Goal: Information Seeking & Learning: Check status

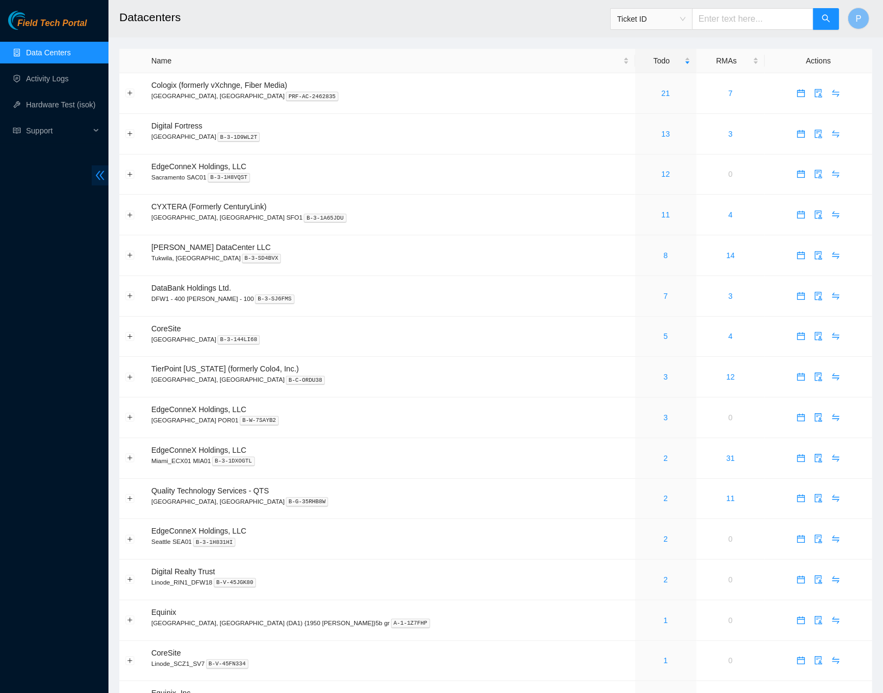
click at [102, 167] on span "double-left" at bounding box center [100, 175] width 17 height 20
click at [484, 578] on p "Linode_RIN1_DFW18 B-V-45JGK80" at bounding box center [390, 583] width 478 height 10
click at [732, 25] on input "text" at bounding box center [753, 19] width 122 height 22
paste input "B-V-5TH39CV"
type input "B-V-5TH39CV"
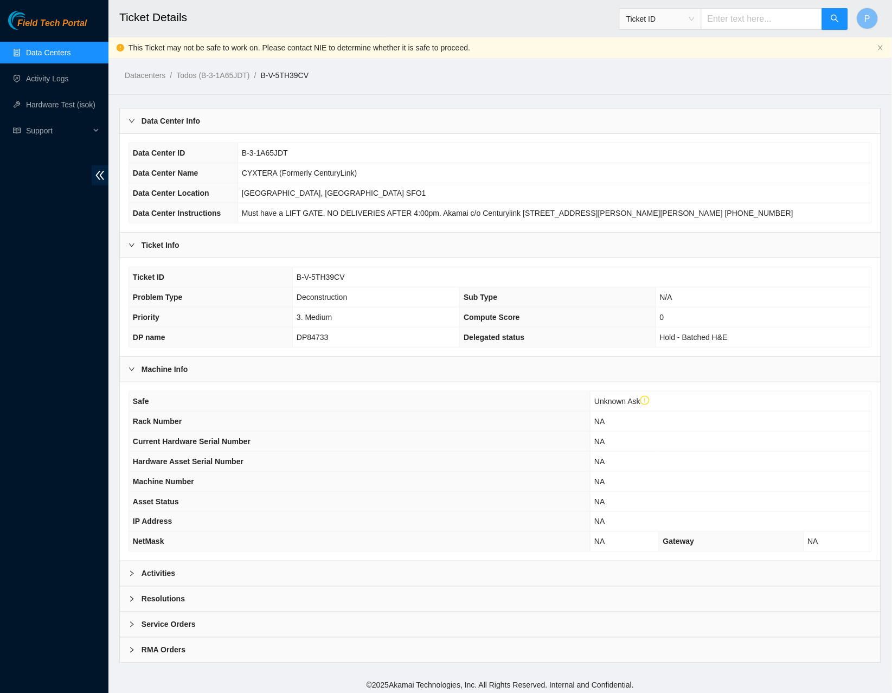
click at [302, 576] on div "Activities" at bounding box center [500, 573] width 761 height 25
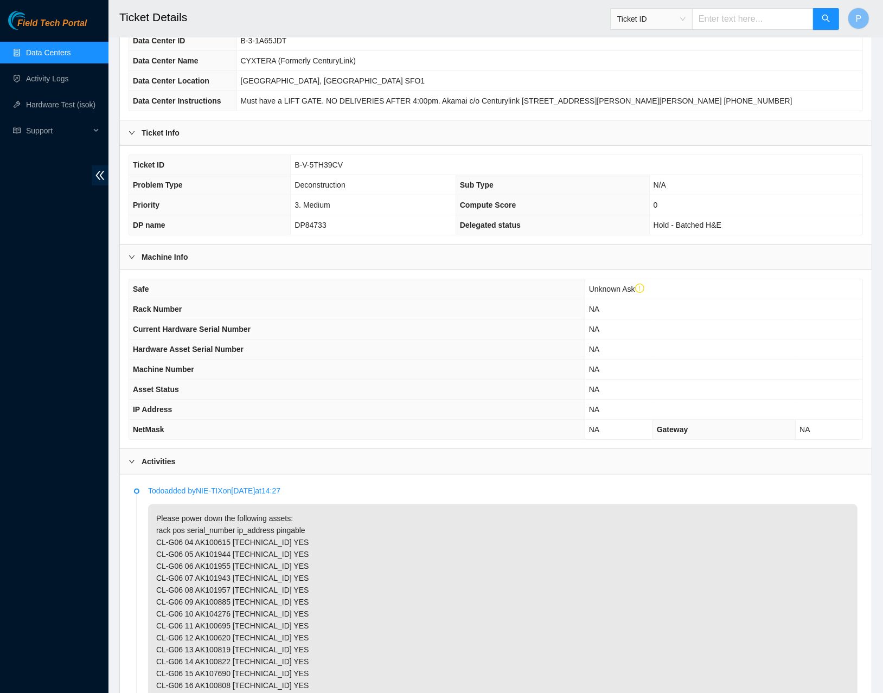
scroll to position [98, 0]
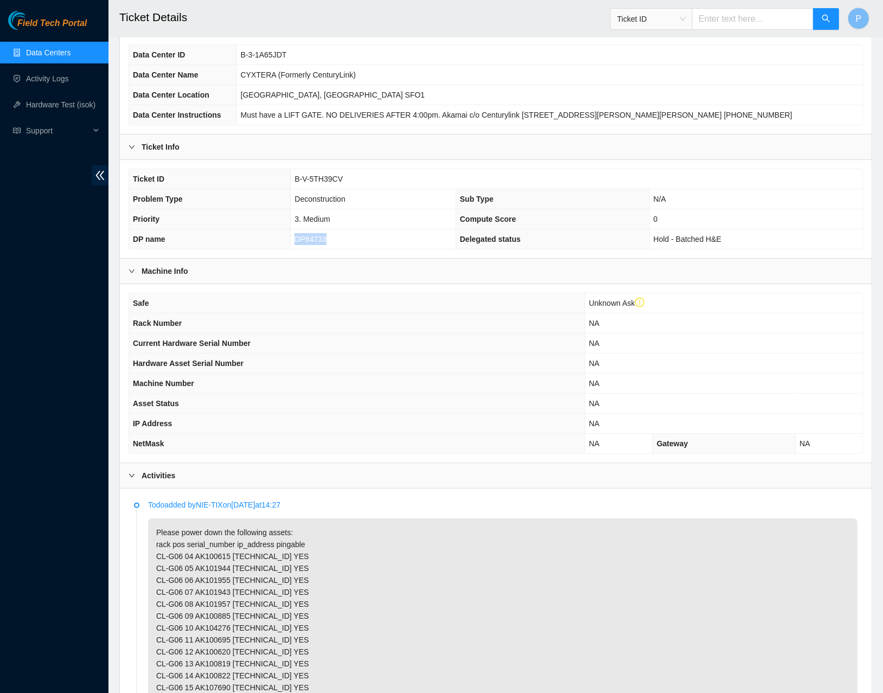
drag, startPoint x: 343, startPoint y: 236, endPoint x: 290, endPoint y: 236, distance: 53.2
click at [291, 236] on td "DP84733" at bounding box center [373, 239] width 165 height 20
copy span "DP84733"
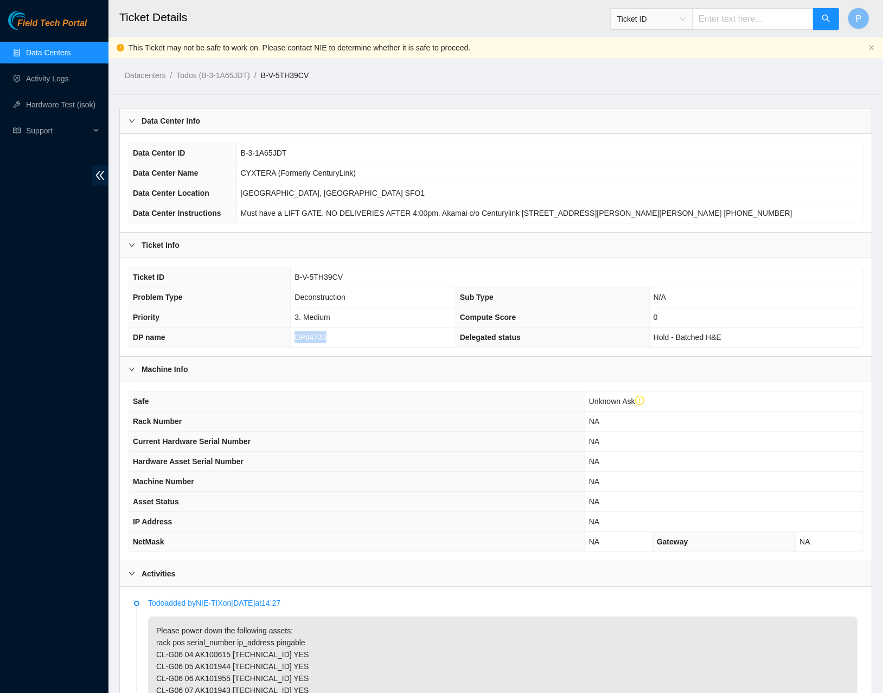
scroll to position [0, 0]
click at [387, 310] on td "3. Medium" at bounding box center [373, 318] width 165 height 20
click at [54, 48] on link "Data Centers" at bounding box center [48, 52] width 44 height 9
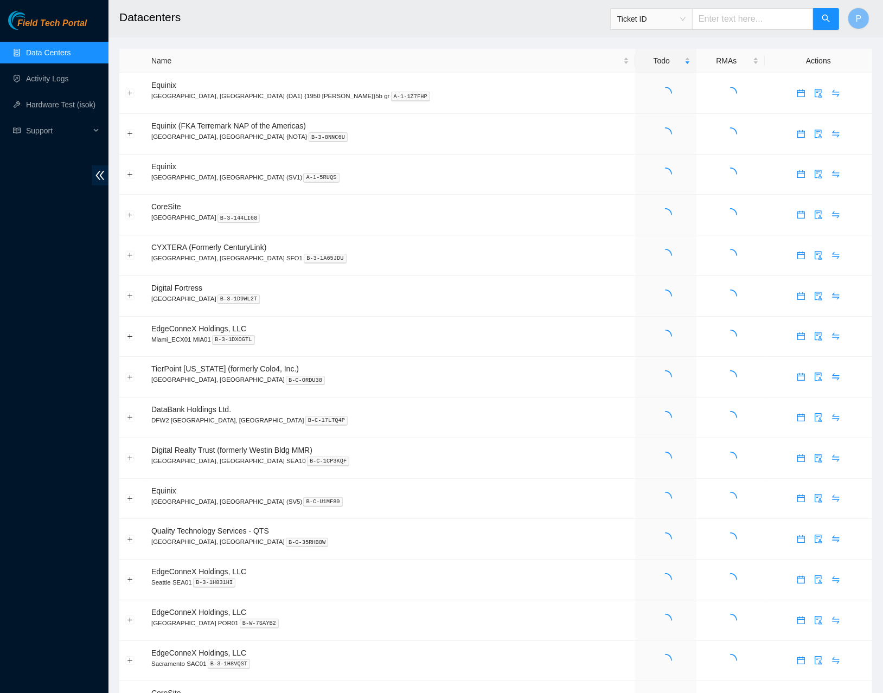
click at [110, 170] on main "Datacenters Ticket ID P Name Todo RMAs Actions Equinix Dallas, TX (DA1) {1950 N…" at bounding box center [495, 569] width 775 height 1139
click at [102, 172] on icon "double-left" at bounding box center [100, 175] width 9 height 9
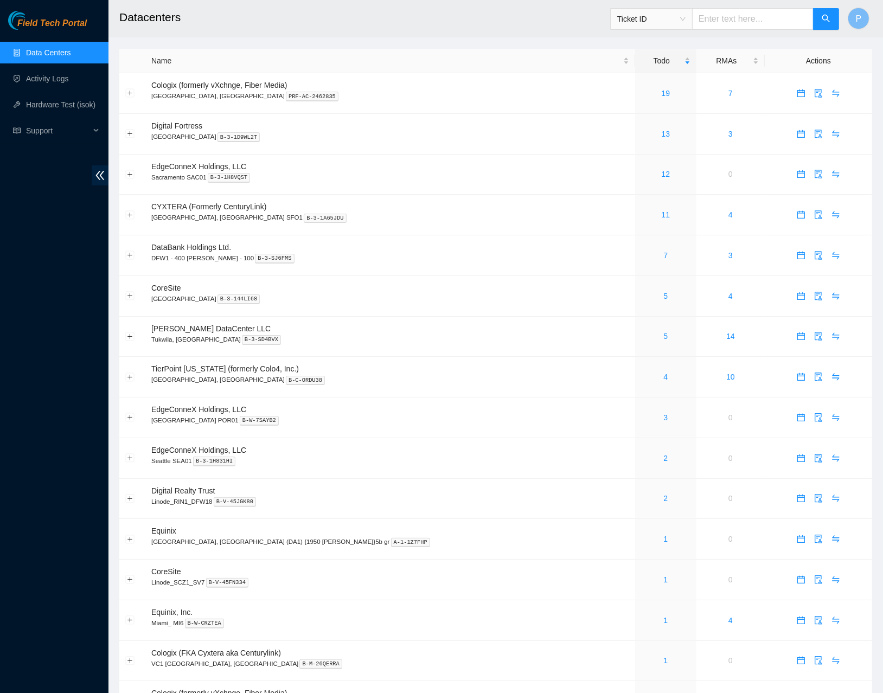
click at [110, 173] on main "Datacenters Ticket ID P Name Todo RMAs Actions Cologix (formerly vXchnge, Fiber…" at bounding box center [495, 569] width 775 height 1139
click at [105, 171] on icon "double-left" at bounding box center [99, 175] width 11 height 11
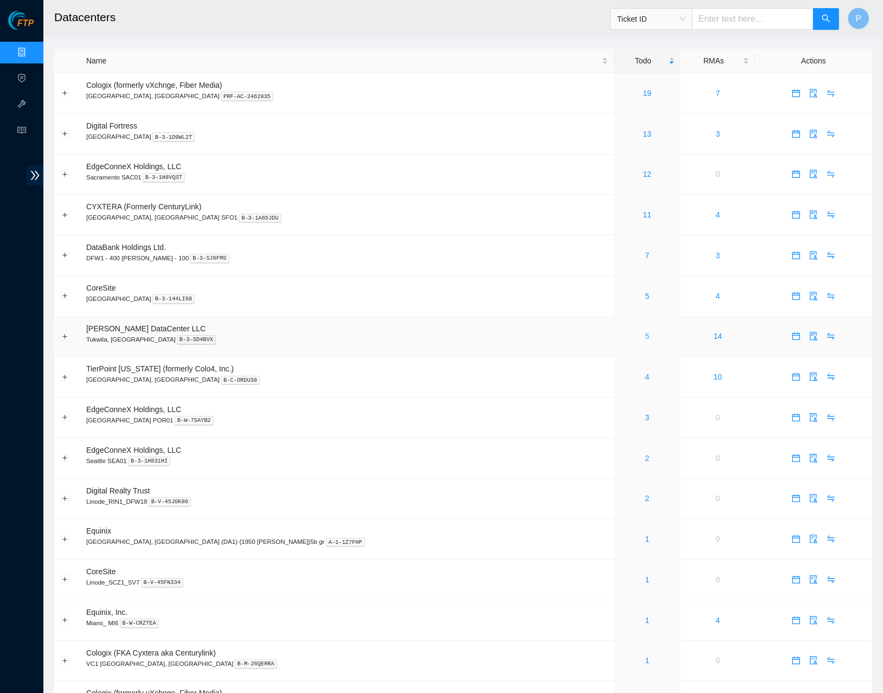
click at [645, 332] on link "5" at bounding box center [647, 336] width 4 height 9
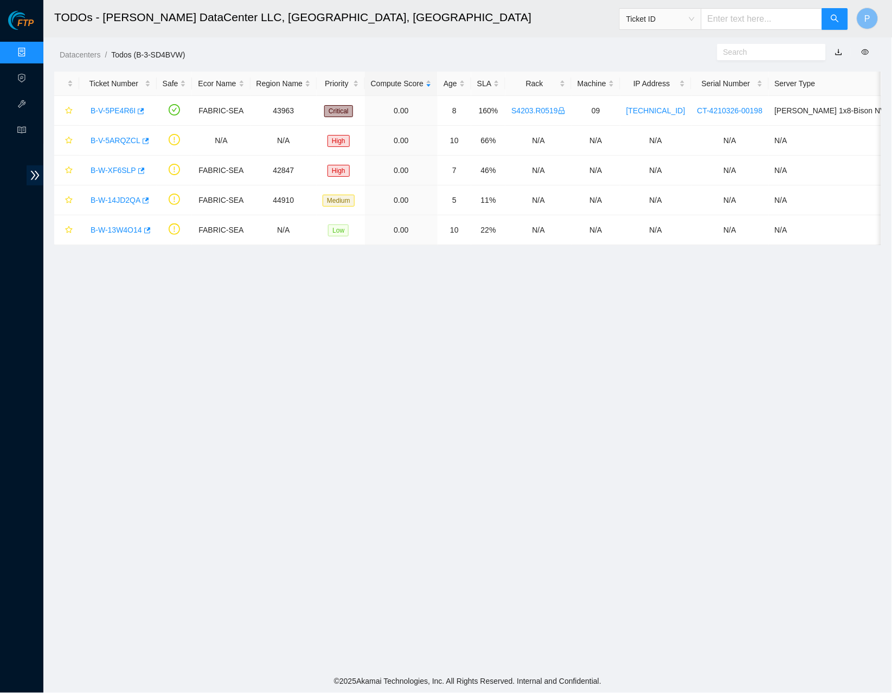
click at [840, 49] on link "button" at bounding box center [839, 52] width 8 height 9
click at [31, 48] on link "Data Centers" at bounding box center [53, 52] width 44 height 9
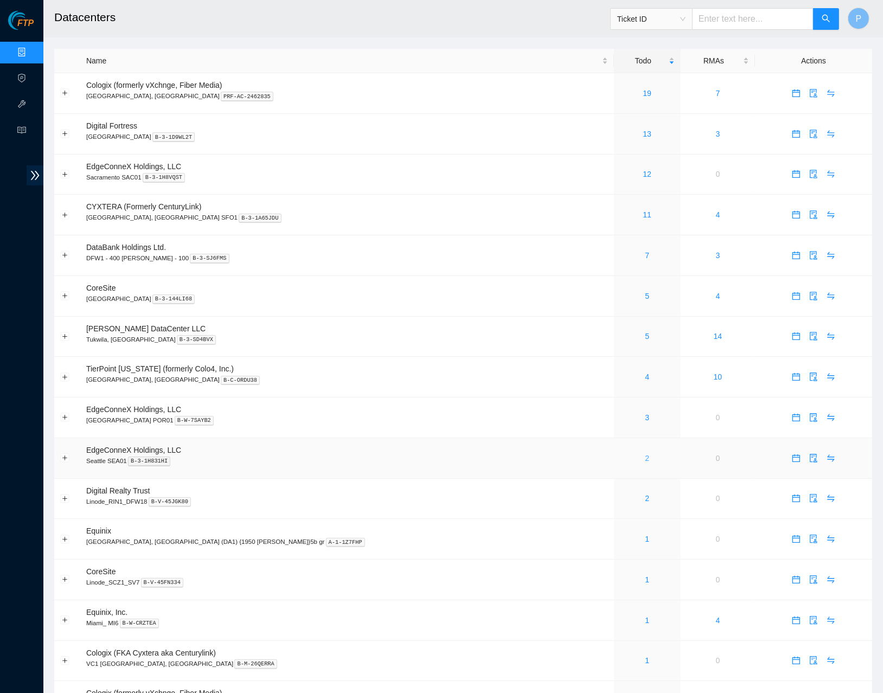
click at [645, 454] on link "2" at bounding box center [647, 458] width 4 height 9
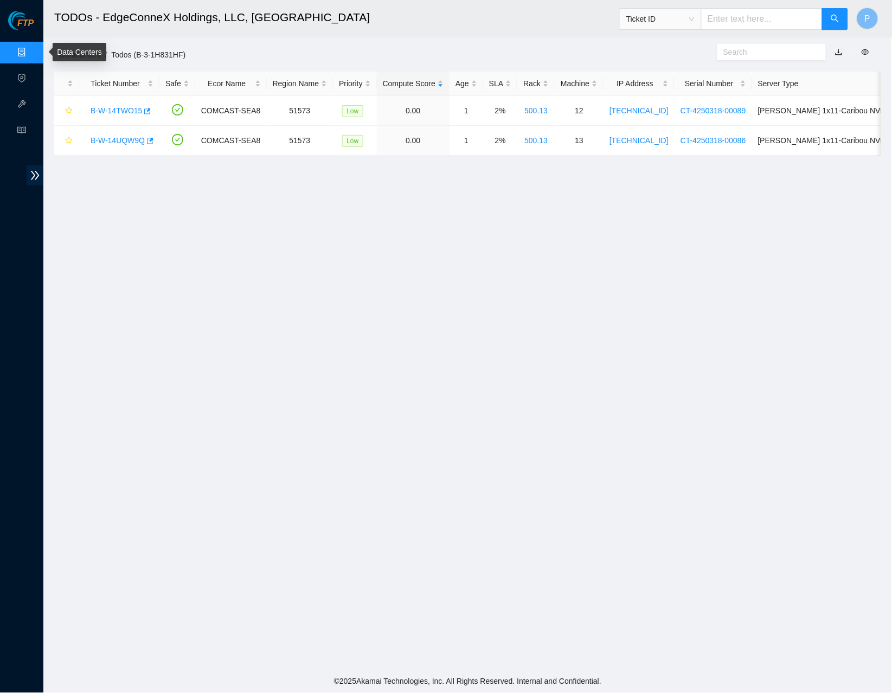
click at [31, 48] on link "Data Centers" at bounding box center [53, 52] width 44 height 9
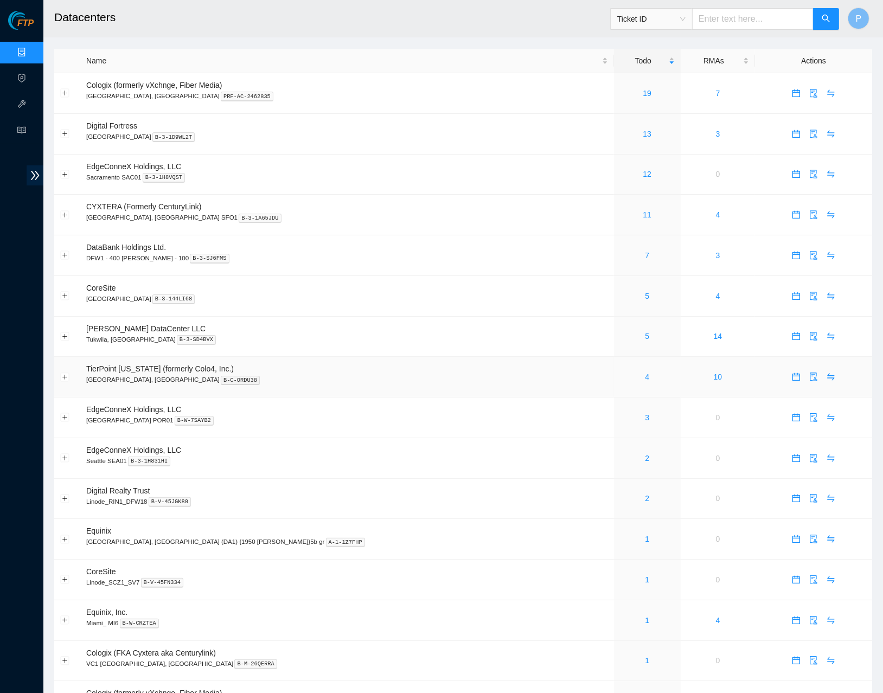
click at [620, 371] on div "4" at bounding box center [647, 377] width 55 height 12
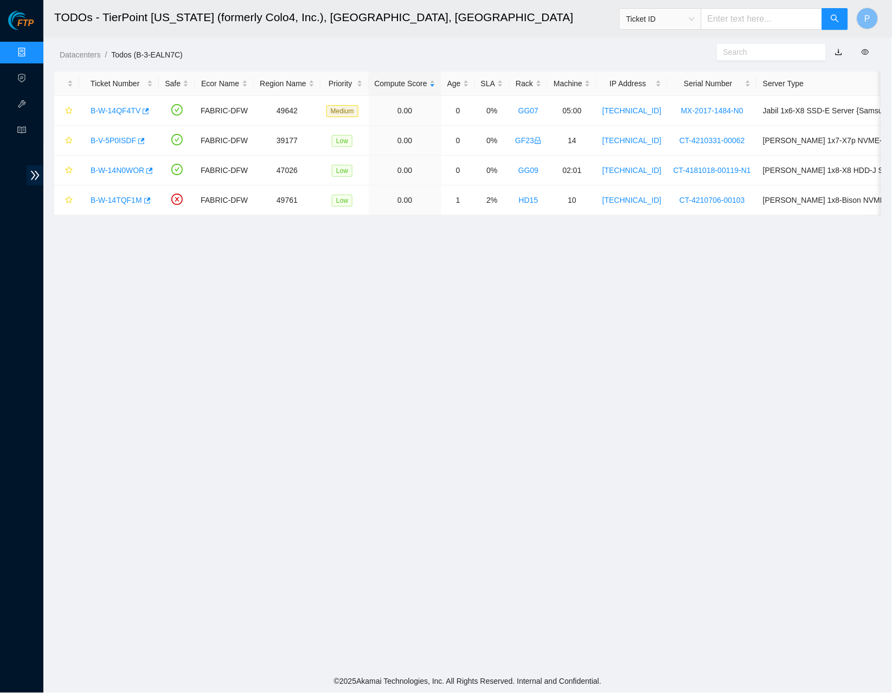
click at [841, 52] on link "button" at bounding box center [839, 52] width 8 height 9
click at [301, 47] on div "Datacenters / Todos (B-3-EALN7C) /" at bounding box center [361, 30] width 637 height 61
click at [31, 49] on link "Data Centers" at bounding box center [53, 52] width 44 height 9
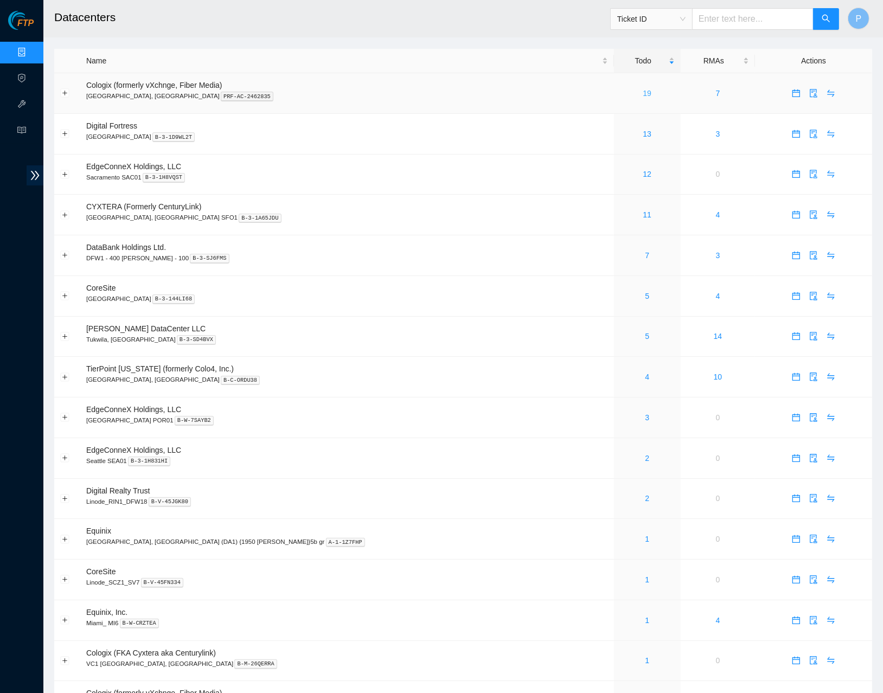
click at [643, 92] on link "19" at bounding box center [647, 93] width 9 height 9
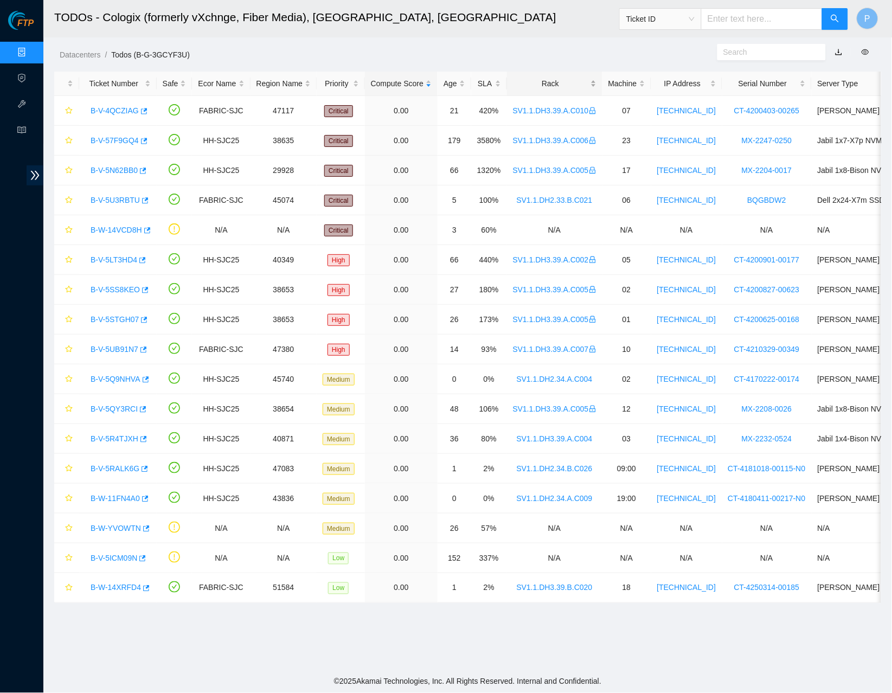
click at [576, 82] on div "Rack" at bounding box center [555, 84] width 84 height 12
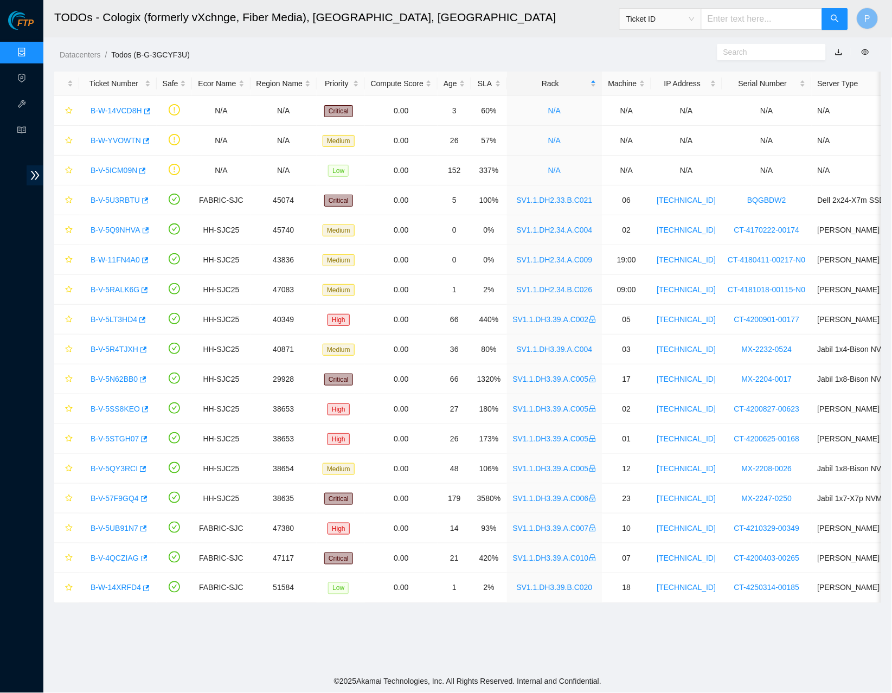
click at [31, 52] on link "Data Centers" at bounding box center [53, 52] width 44 height 9
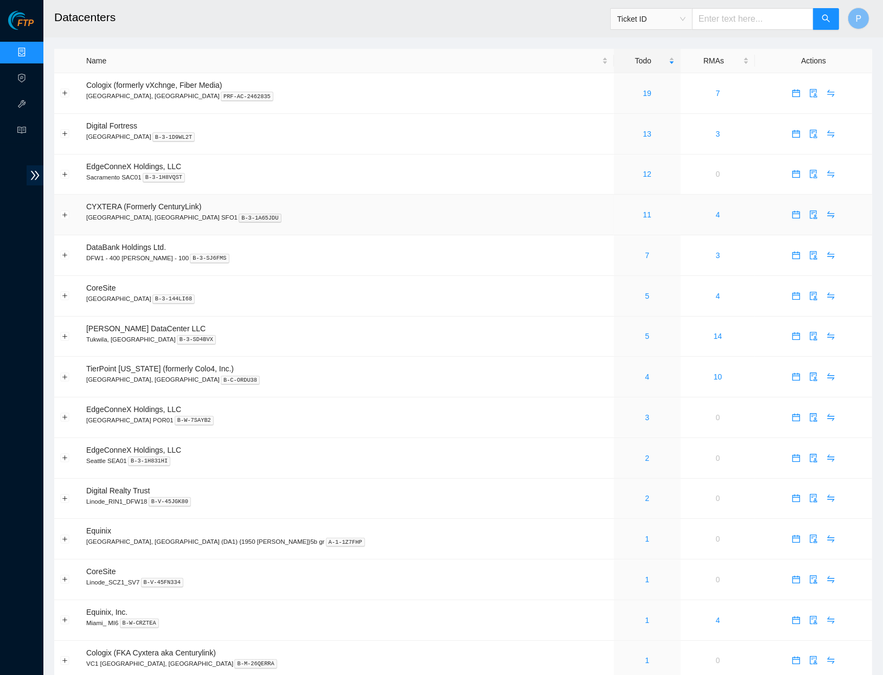
click at [356, 221] on td "CYXTERA (Formerly CenturyLink) Santa Clara, CA SFO1 B-3-1A65JDU" at bounding box center [347, 215] width 534 height 41
click at [359, 195] on td "CYXTERA (Formerly CenturyLink) Santa Clara, CA SFO1 B-3-1A65JDU" at bounding box center [347, 215] width 534 height 41
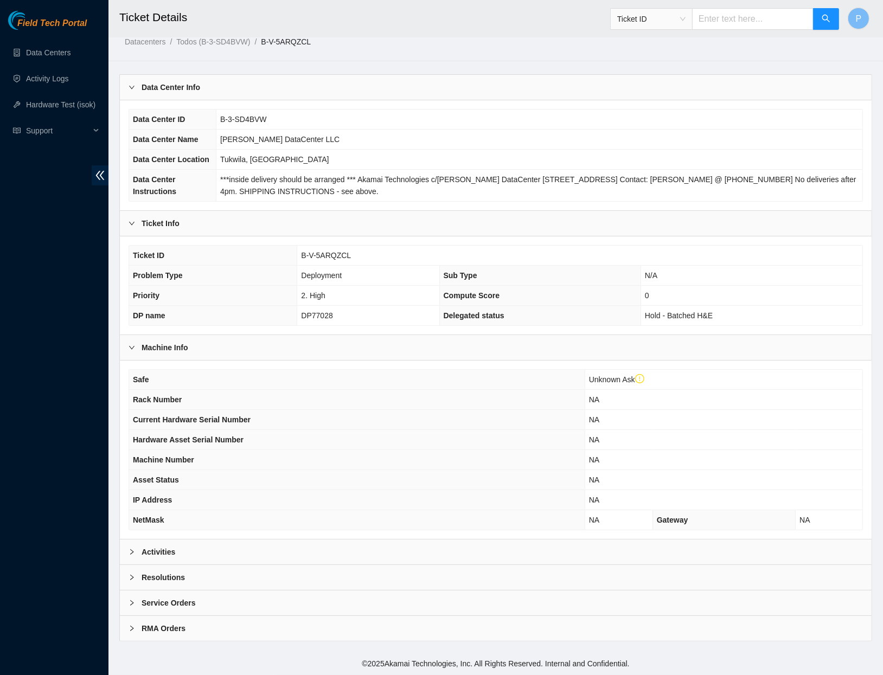
scroll to position [46, 0]
click at [334, 549] on div "Activities" at bounding box center [496, 552] width 752 height 25
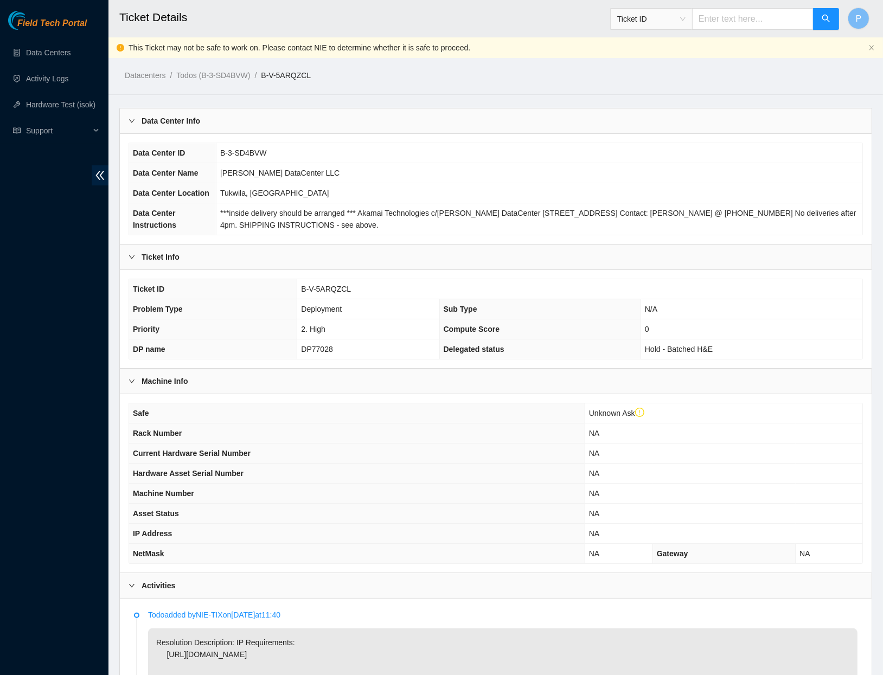
scroll to position [0, 0]
click at [236, 114] on div "Data Center Info" at bounding box center [496, 120] width 752 height 25
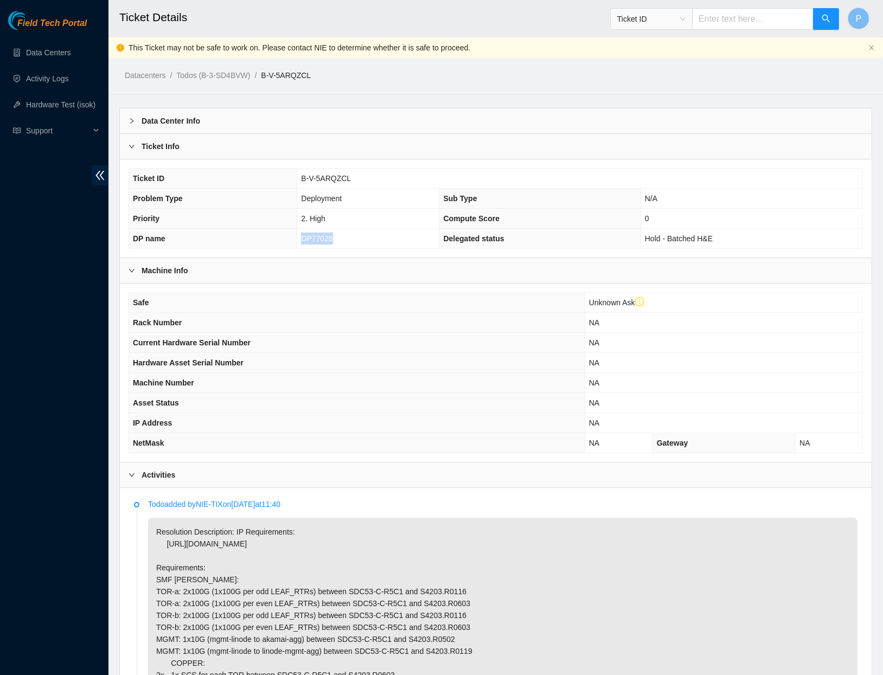
drag, startPoint x: 347, startPoint y: 234, endPoint x: 299, endPoint y: 234, distance: 47.7
click at [299, 234] on td "DP77028" at bounding box center [368, 239] width 142 height 20
click at [345, 218] on td "2. High" at bounding box center [368, 219] width 142 height 20
click at [419, 190] on td "Deployment" at bounding box center [368, 199] width 142 height 20
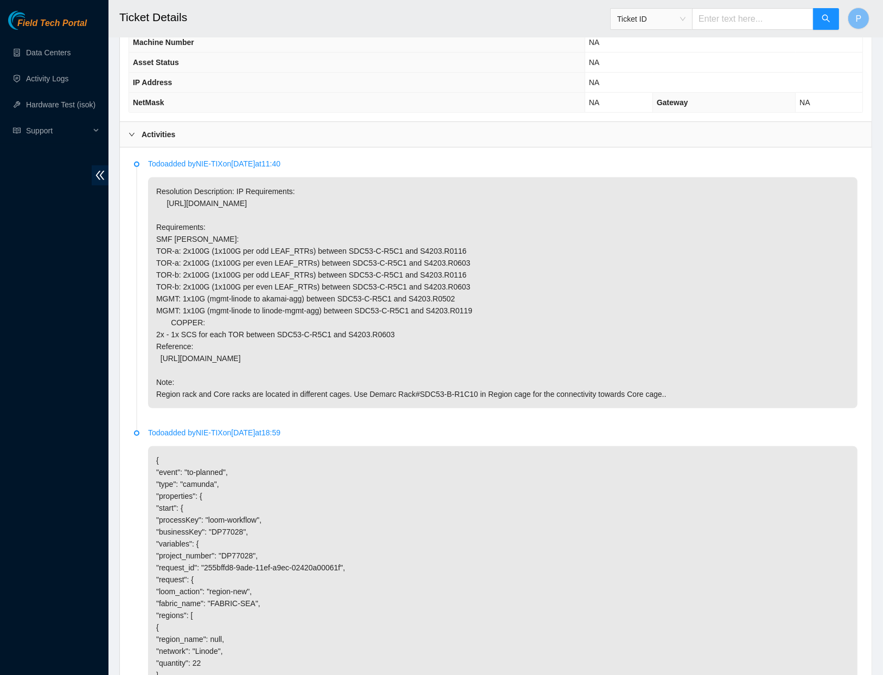
scroll to position [340, 0]
click at [348, 226] on p "Resolution Description: IP Requirements: https://loom.deploy.akamai.com/expansi…" at bounding box center [502, 293] width 709 height 231
click at [342, 208] on p "Resolution Description: IP Requirements: https://loom.deploy.akamai.com/expansi…" at bounding box center [502, 293] width 709 height 231
click at [375, 259] on p "Resolution Description: IP Requirements: https://loom.deploy.akamai.com/expansi…" at bounding box center [502, 293] width 709 height 231
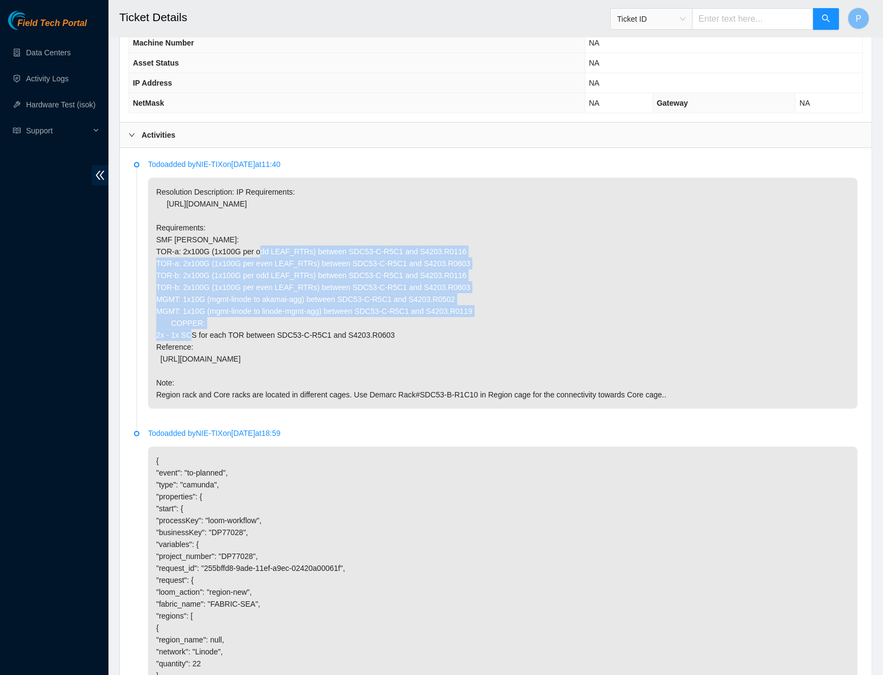
drag, startPoint x: 155, startPoint y: 241, endPoint x: 514, endPoint y: 303, distance: 364.5
click at [514, 303] on p "Resolution Description: IP Requirements: https://loom.deploy.akamai.com/expansi…" at bounding box center [502, 293] width 709 height 231
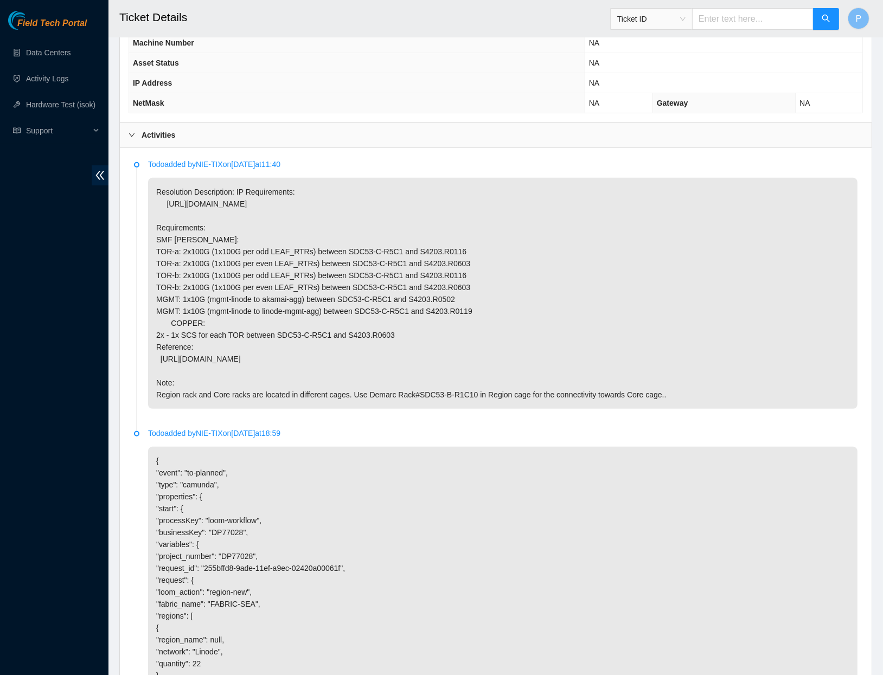
click at [265, 226] on p "Resolution Description: IP Requirements: https://loom.deploy.akamai.com/expansi…" at bounding box center [502, 293] width 709 height 231
click at [355, 248] on p "Resolution Description: IP Requirements: https://loom.deploy.akamai.com/expansi…" at bounding box center [502, 293] width 709 height 231
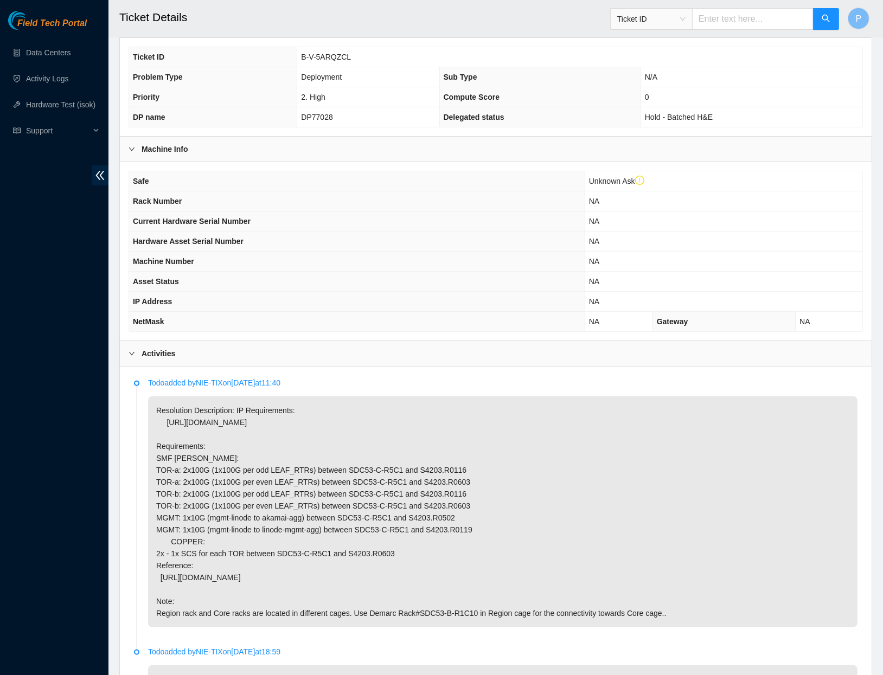
scroll to position [323, 0]
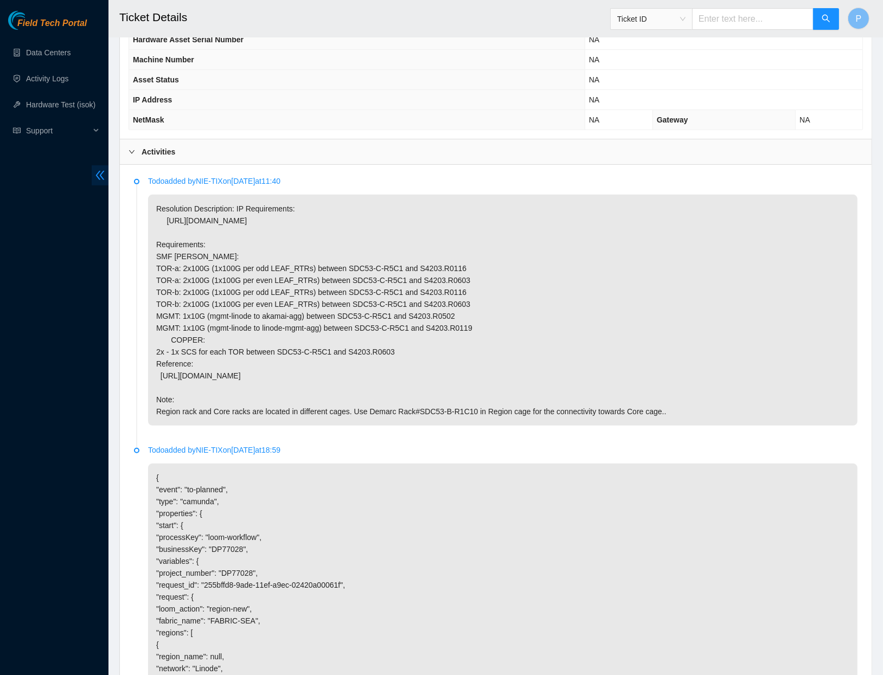
click at [103, 171] on icon "double-left" at bounding box center [100, 175] width 9 height 9
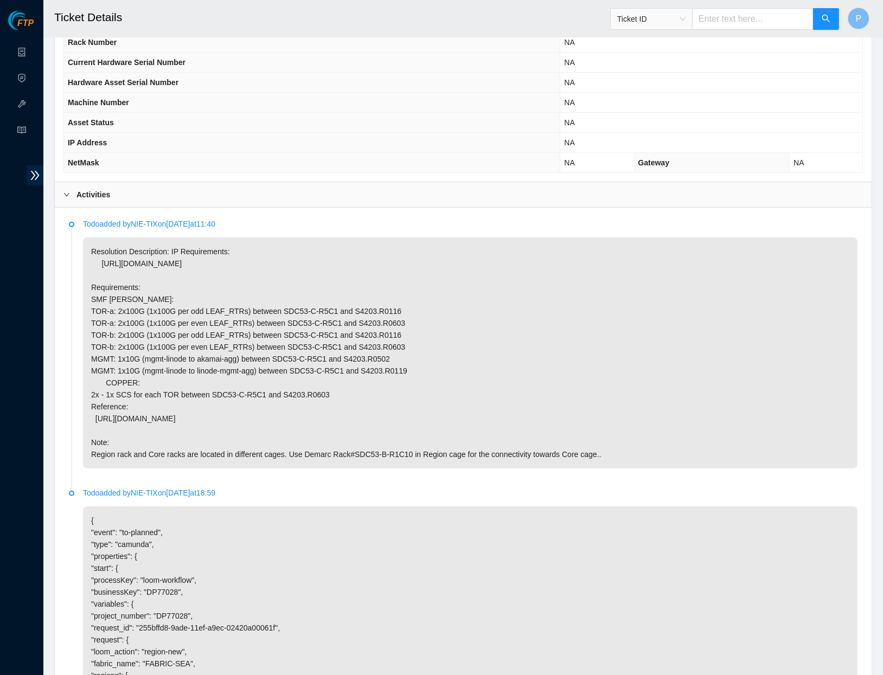
scroll to position [374, 0]
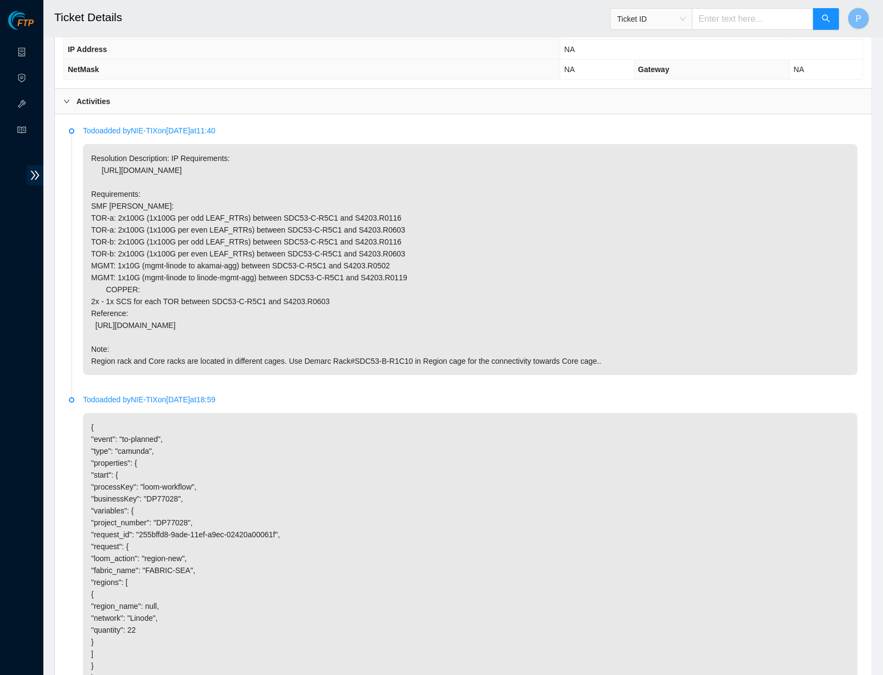
click at [348, 218] on p "Resolution Description: IP Requirements: https://loom.deploy.akamai.com/expansi…" at bounding box center [470, 259] width 775 height 231
click at [382, 301] on p "Resolution Description: IP Requirements: https://loom.deploy.akamai.com/expansi…" at bounding box center [470, 259] width 775 height 231
drag, startPoint x: 393, startPoint y: 312, endPoint x: 94, endPoint y: 316, distance: 298.4
click at [94, 316] on p "Resolution Description: IP Requirements: https://loom.deploy.akamai.com/expansi…" at bounding box center [470, 259] width 775 height 231
copy p "https://docs.akamai.com/networks/design/packages/Linode-on-Fabric_v1.4.pdf"
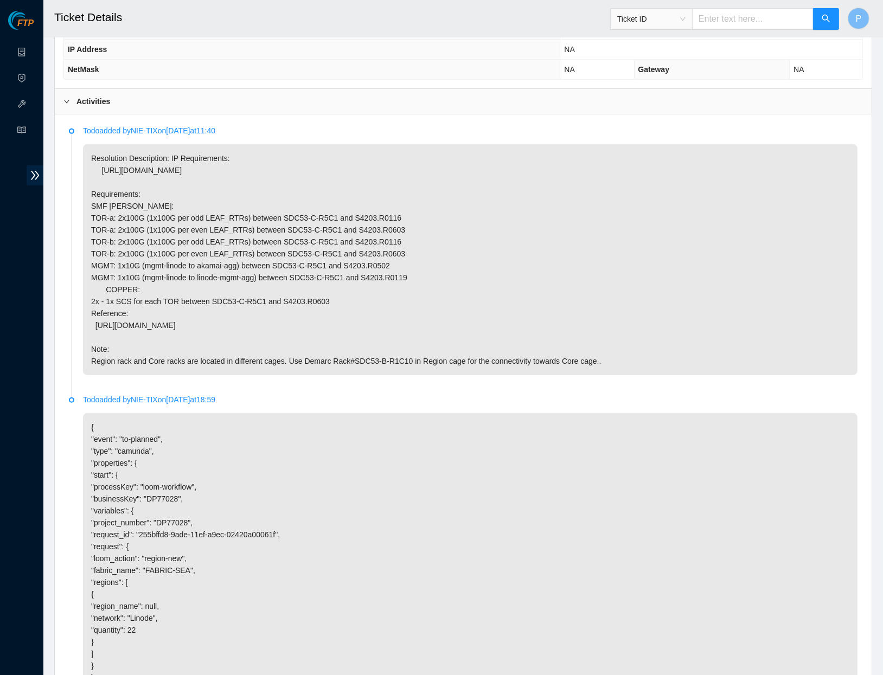
click at [338, 235] on p "Resolution Description: IP Requirements: https://loom.deploy.akamai.com/expansi…" at bounding box center [470, 259] width 775 height 231
drag, startPoint x: 385, startPoint y: 312, endPoint x: 95, endPoint y: 315, distance: 289.7
click at [95, 315] on p "Resolution Description: IP Requirements: https://loom.deploy.akamai.com/expansi…" at bounding box center [470, 259] width 775 height 231
copy p "https://docs.akamai.com/networks/design/packages/Linode-on-Fabric_v1.4.pdf"
click at [452, 235] on p "Resolution Description: IP Requirements: https://loom.deploy.akamai.com/expansi…" at bounding box center [470, 259] width 775 height 231
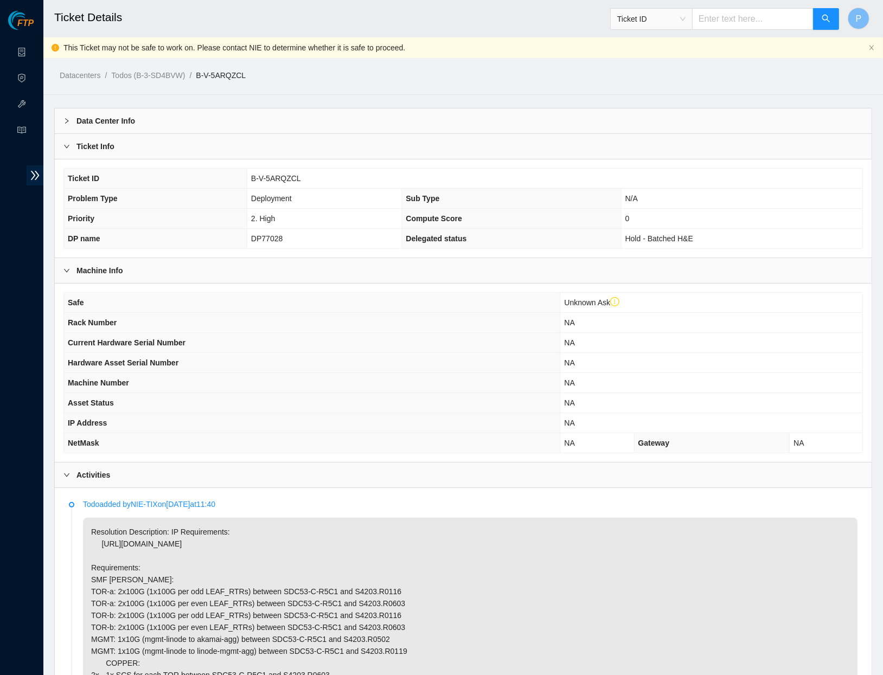
scroll to position [0, 0]
drag, startPoint x: 289, startPoint y: 237, endPoint x: 247, endPoint y: 232, distance: 41.5
click at [247, 232] on td "DP77028" at bounding box center [324, 239] width 155 height 20
click at [501, 299] on th "Safe" at bounding box center [312, 303] width 496 height 20
click at [872, 49] on icon "close" at bounding box center [871, 47] width 7 height 7
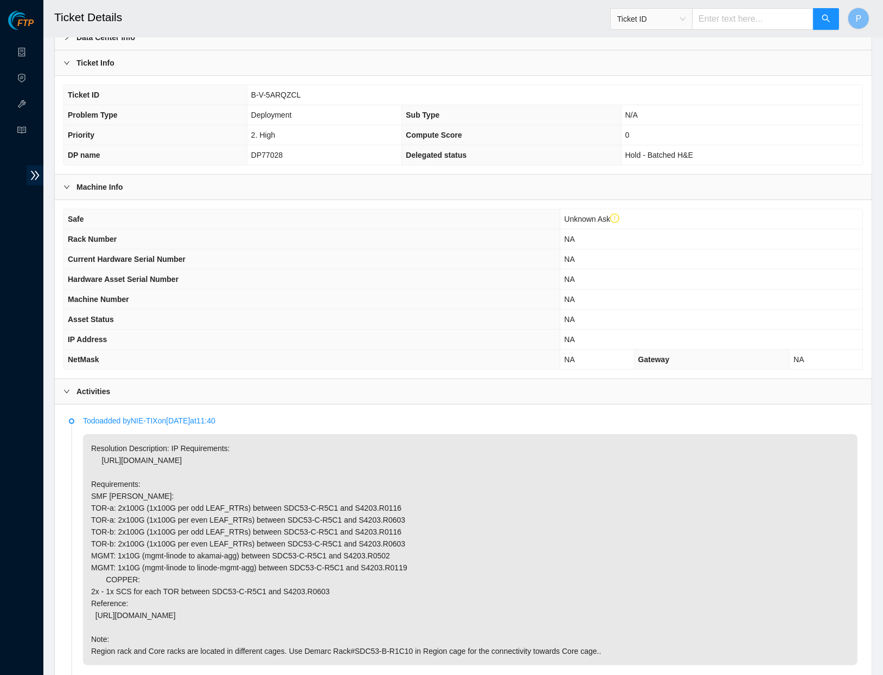
scroll to position [320, 0]
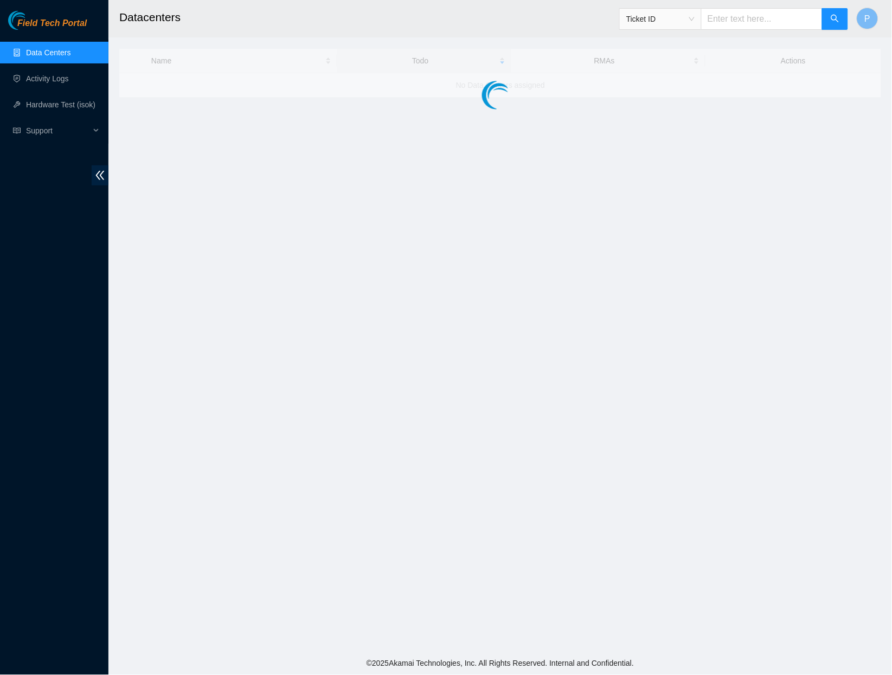
click at [114, 183] on main "Datacenters Ticket ID P Name Todo RMAs Actions No Data Centers assigned" at bounding box center [500, 326] width 784 height 653
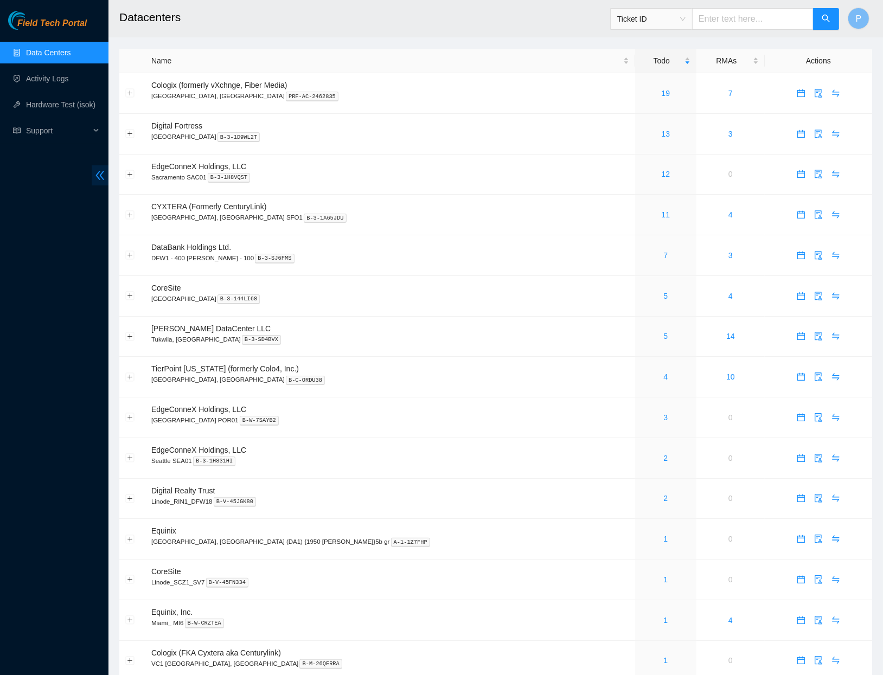
click at [101, 171] on icon "double-left" at bounding box center [99, 175] width 11 height 11
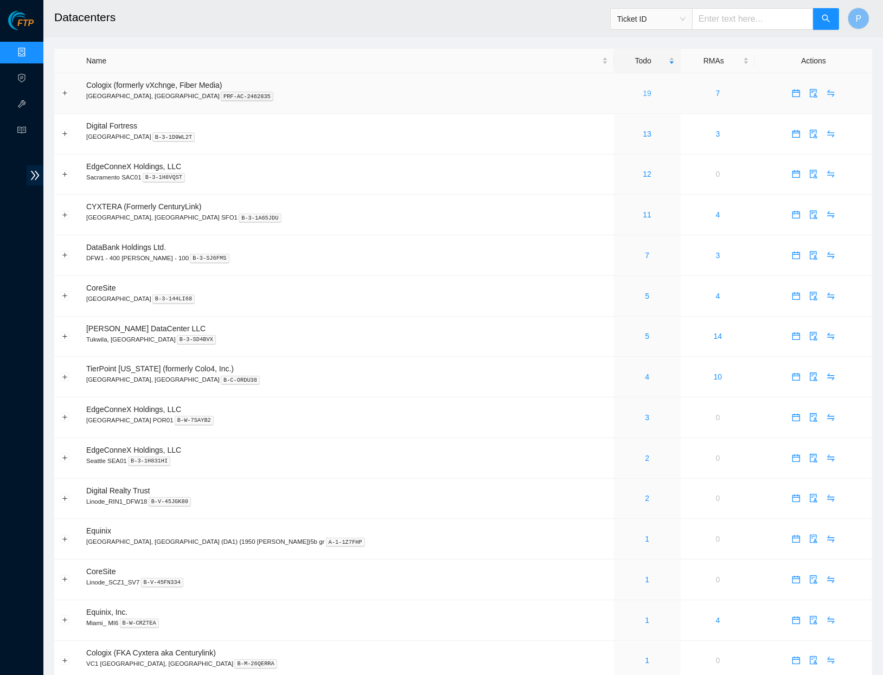
click at [643, 92] on link "19" at bounding box center [647, 93] width 9 height 9
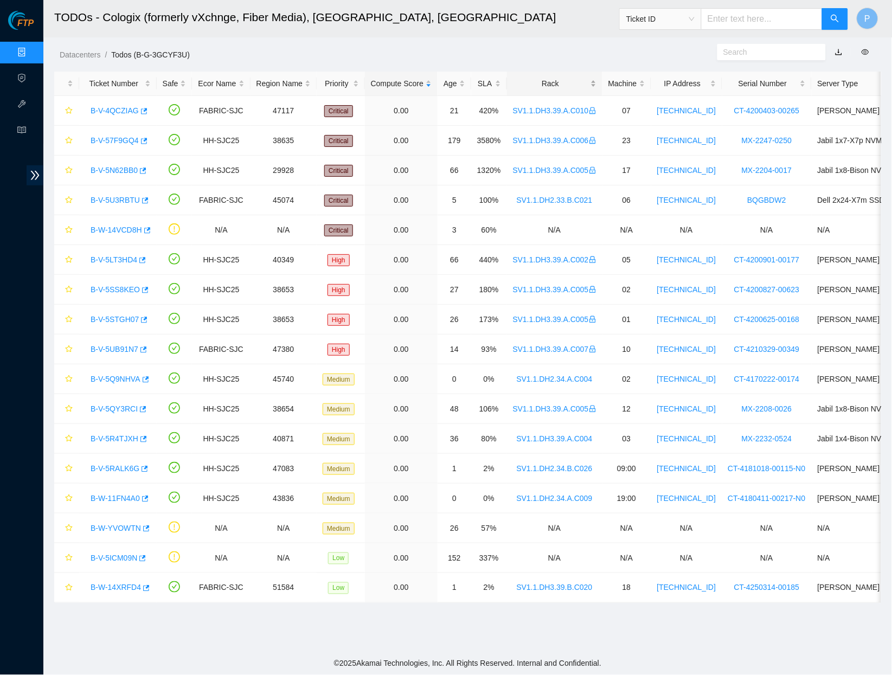
click at [573, 78] on div "Rack" at bounding box center [555, 84] width 84 height 12
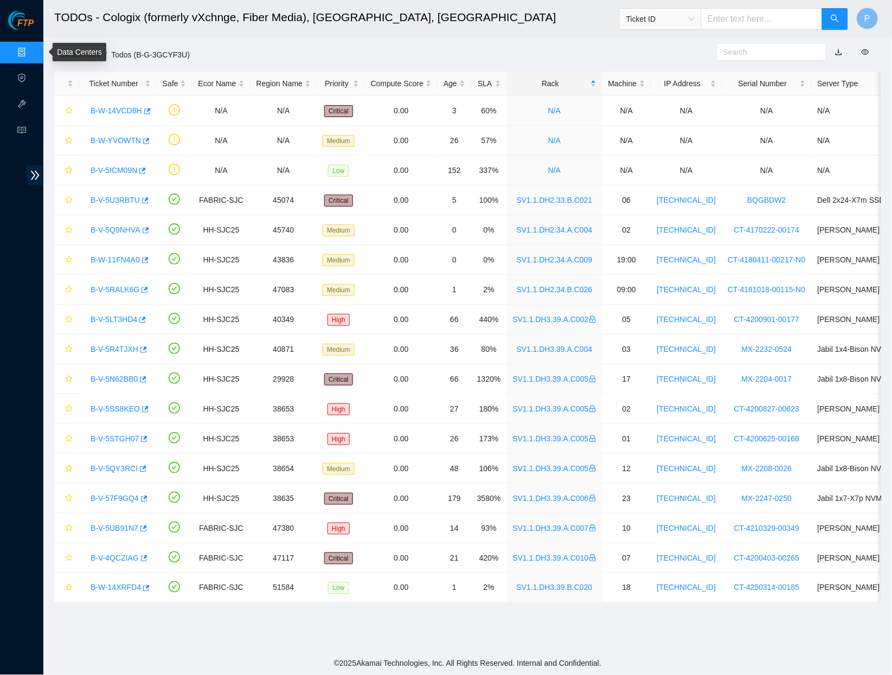
click at [31, 52] on link "Data Centers" at bounding box center [53, 52] width 44 height 9
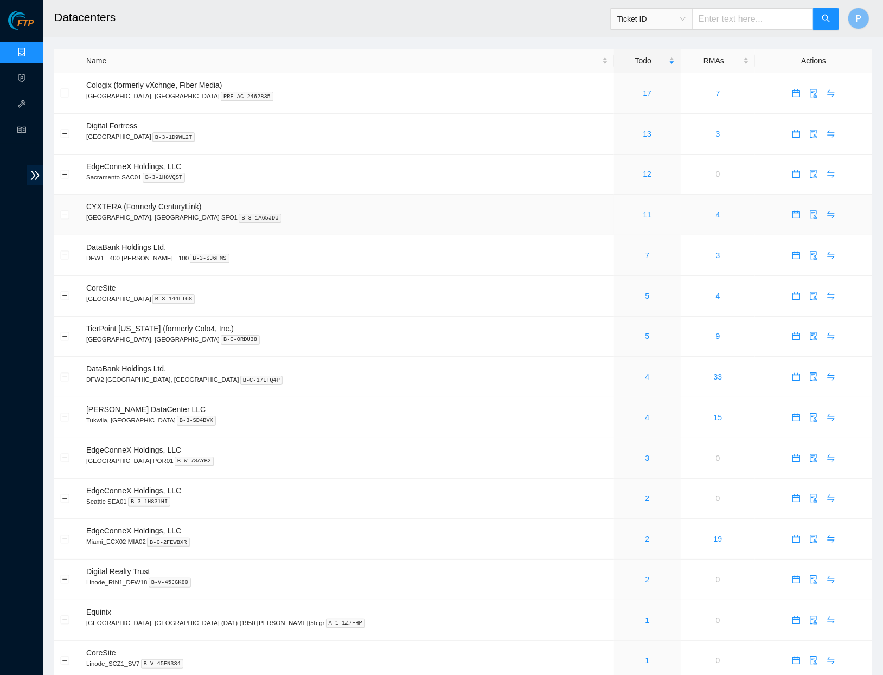
click at [643, 213] on link "11" at bounding box center [647, 214] width 9 height 9
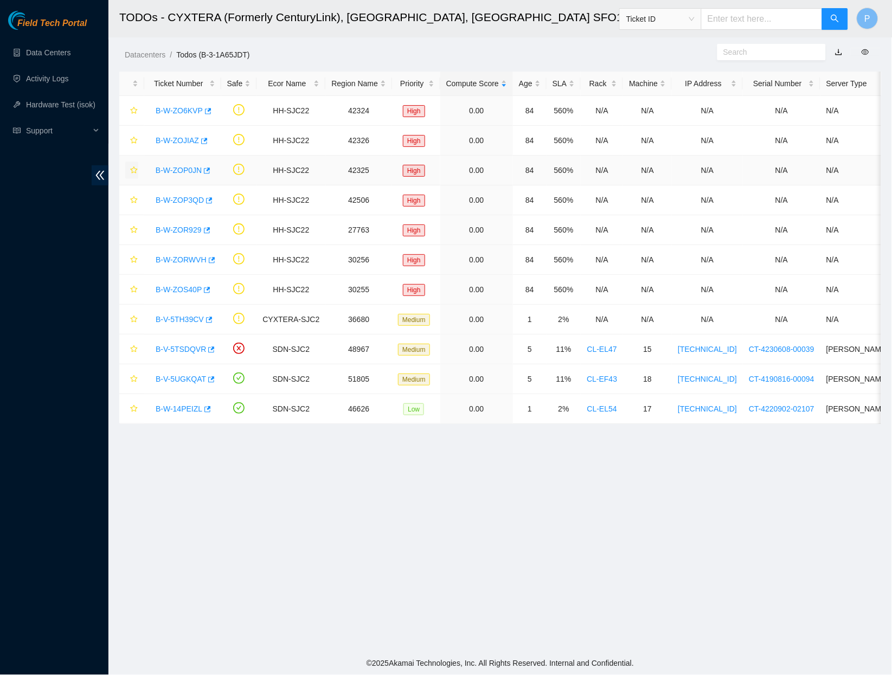
click at [99, 168] on span "double-left" at bounding box center [100, 175] width 17 height 20
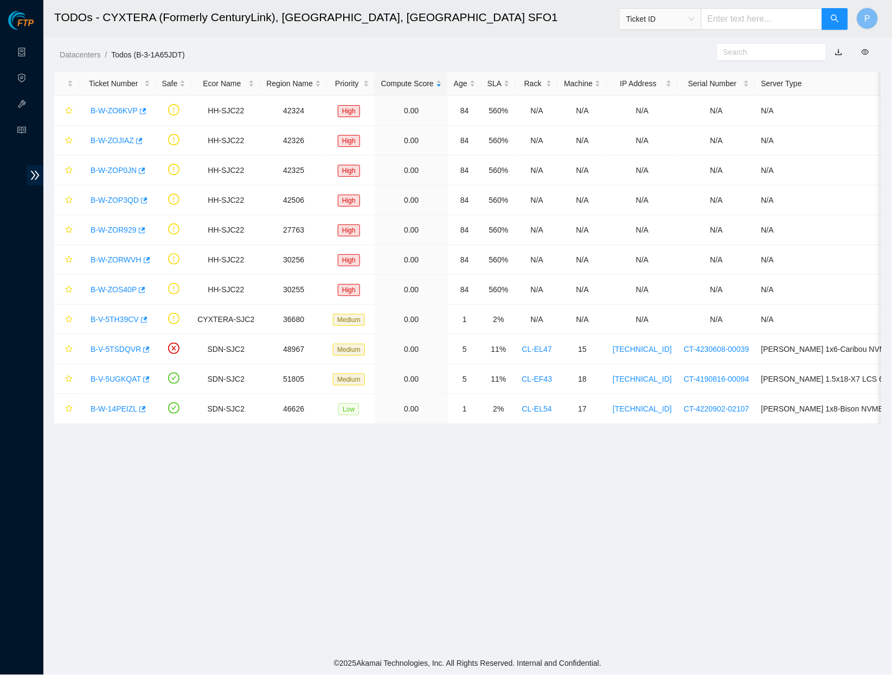
click at [709, 20] on input "text" at bounding box center [762, 19] width 122 height 22
paste input "B-W-141ZRTT"
type input "B-W-141ZRTT"
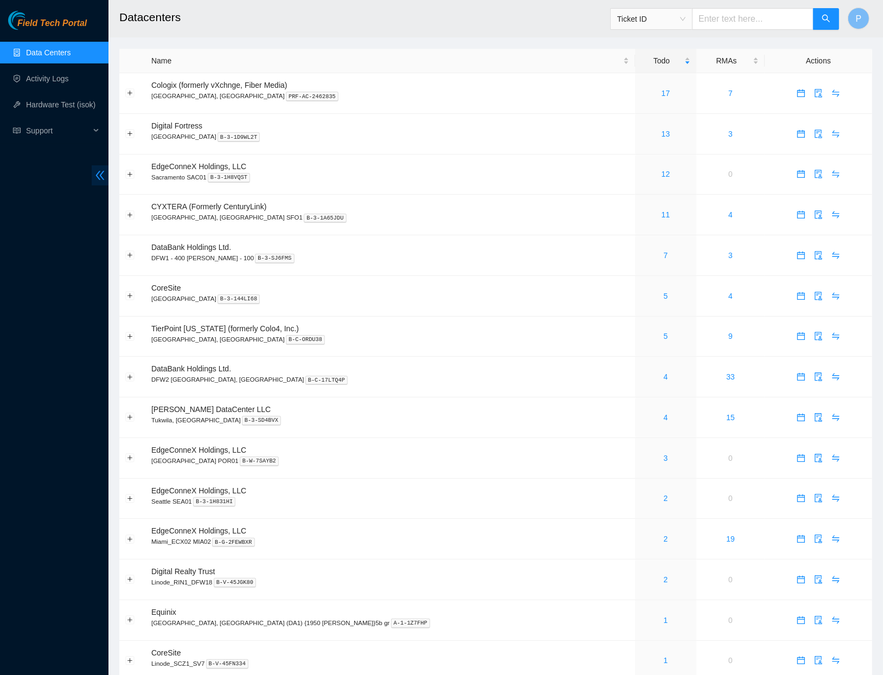
click at [98, 175] on icon "double-left" at bounding box center [99, 175] width 11 height 11
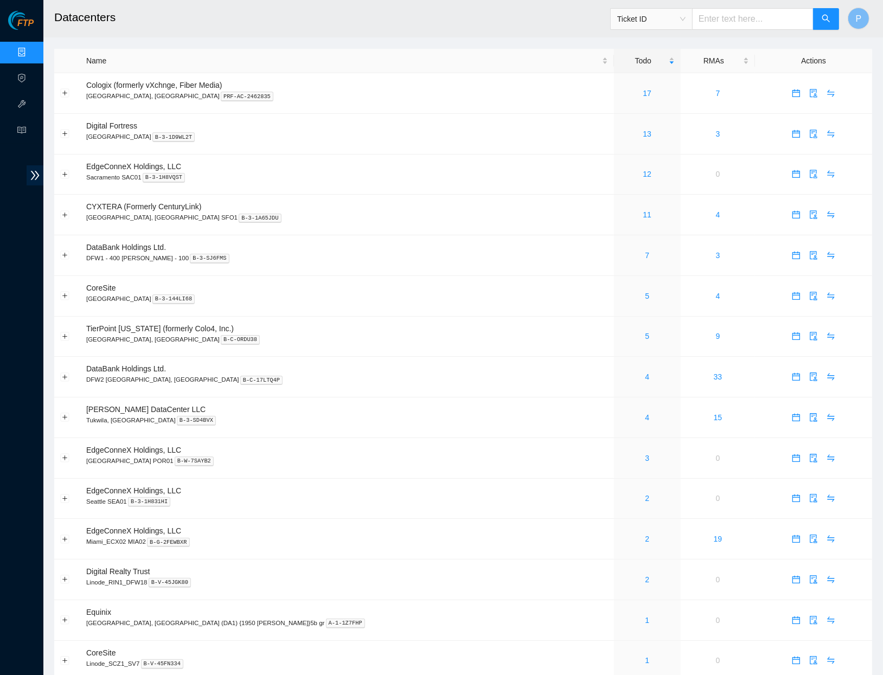
click at [723, 17] on input "text" at bounding box center [753, 19] width 122 height 22
paste input "B-W-141ZRTT"
type input "B-W-141ZRTT"
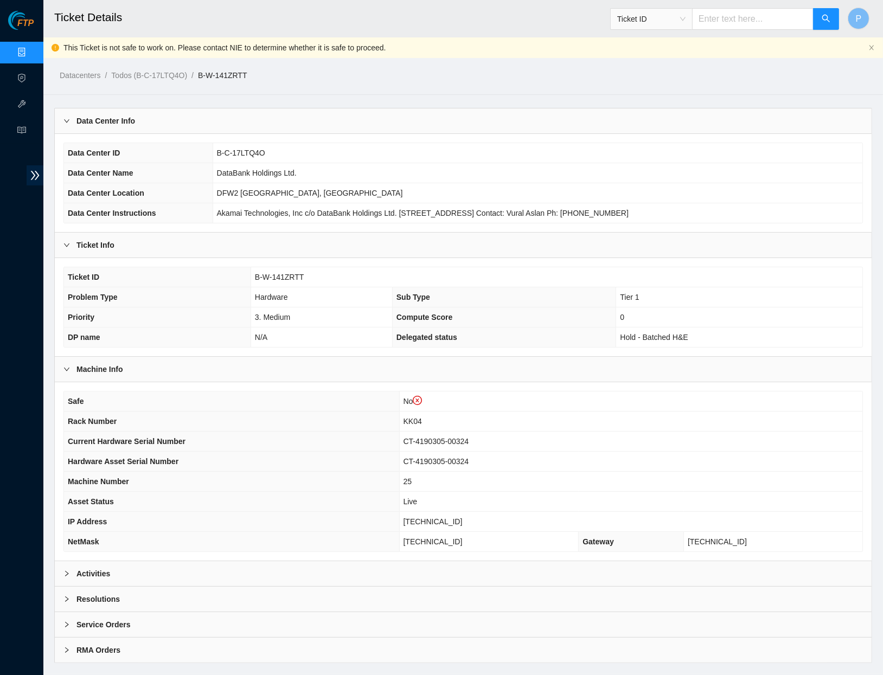
click at [31, 50] on link "Data Centers" at bounding box center [53, 52] width 44 height 9
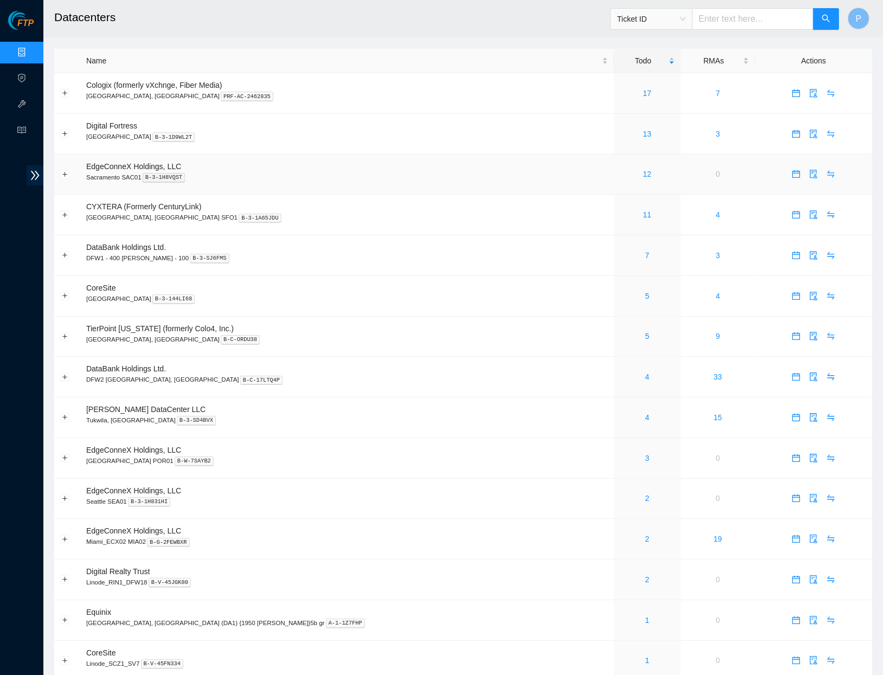
click at [378, 185] on td "EdgeConneX Holdings, LLC Sacramento SAC01 B-3-1H8VQST" at bounding box center [347, 175] width 534 height 41
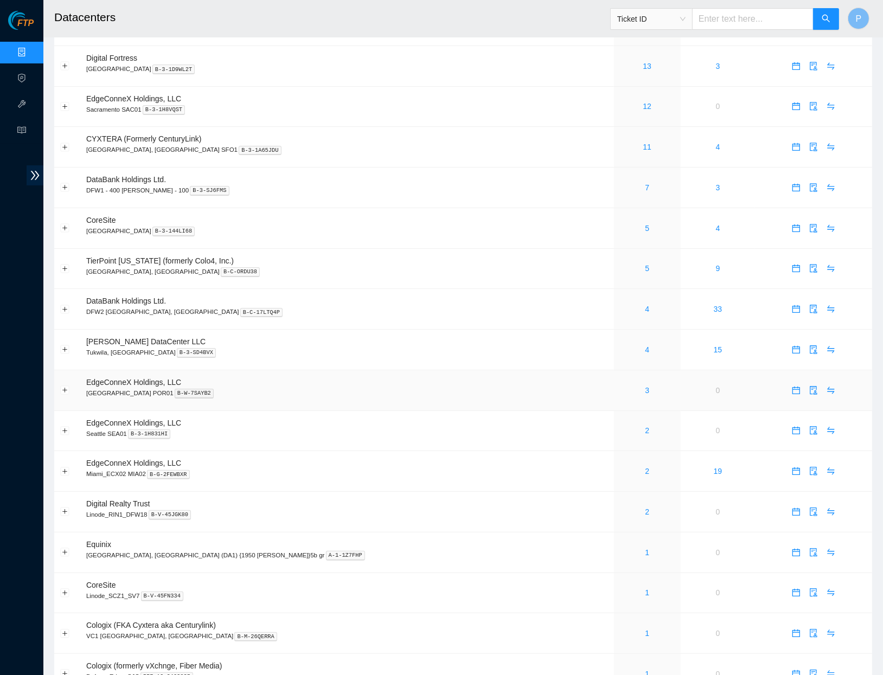
scroll to position [66, 0]
click at [645, 307] on link "4" at bounding box center [647, 311] width 4 height 9
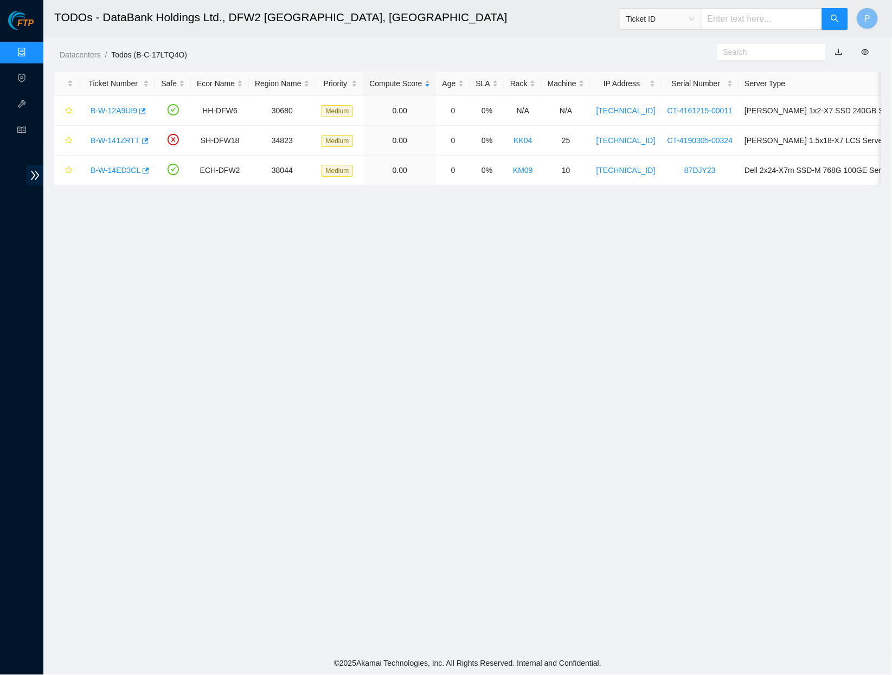
click at [838, 49] on link "button" at bounding box center [839, 52] width 8 height 9
click at [561, 48] on div "Datacenters / Todos (B-C-17LTQ4O) /" at bounding box center [361, 30] width 637 height 61
click at [31, 49] on link "Data Centers" at bounding box center [53, 52] width 44 height 9
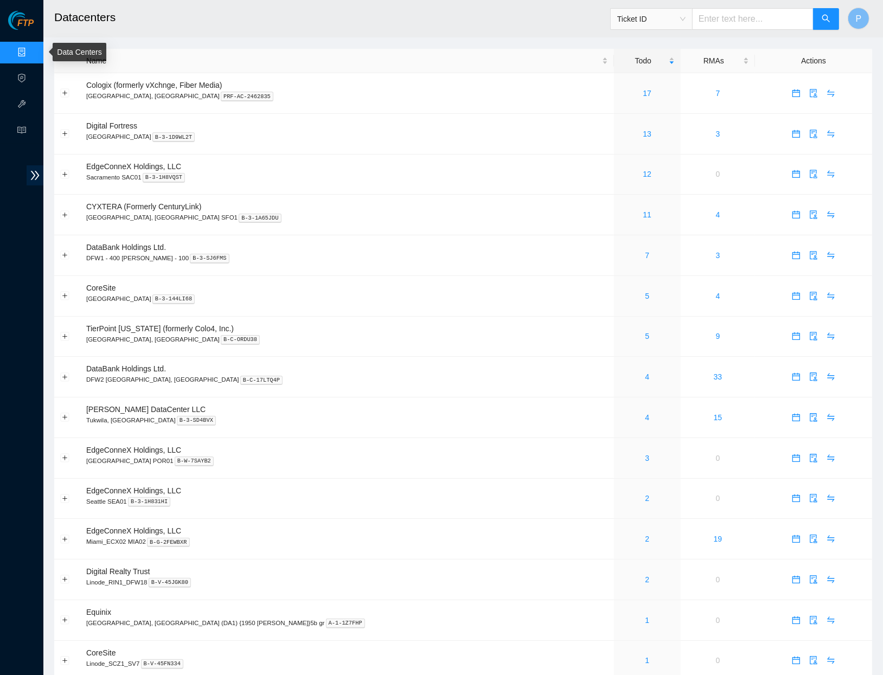
click at [31, 48] on link "Data Centers" at bounding box center [53, 52] width 44 height 9
click at [446, 327] on td "TierPoint Texas (formerly Colo4, Inc.) Dallas, TX B-C-ORDU38" at bounding box center [347, 337] width 534 height 41
click at [645, 332] on link "5" at bounding box center [647, 336] width 4 height 9
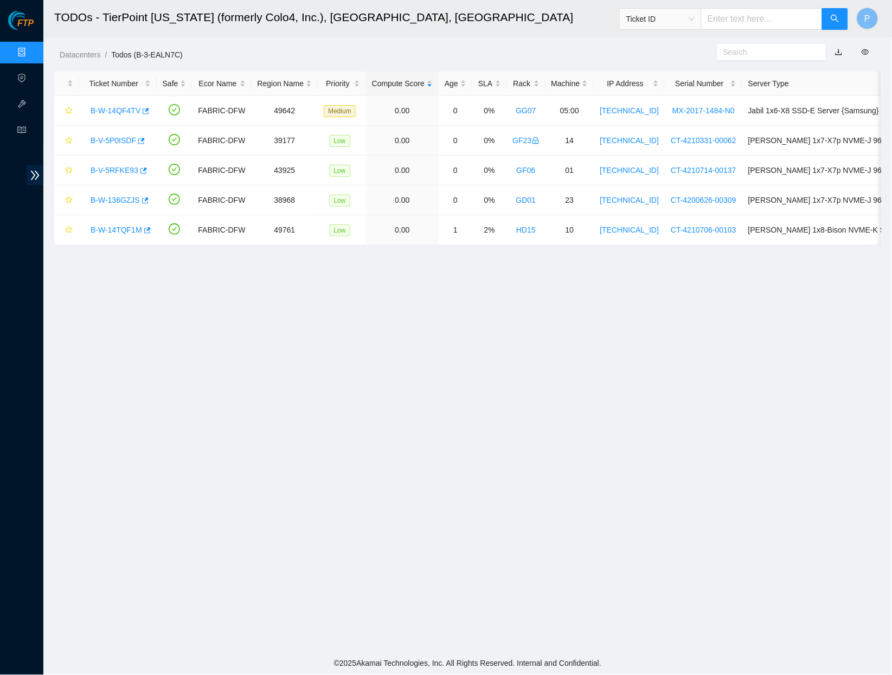
click at [840, 51] on link "button" at bounding box center [839, 52] width 8 height 9
click at [31, 50] on link "Data Centers" at bounding box center [53, 52] width 44 height 9
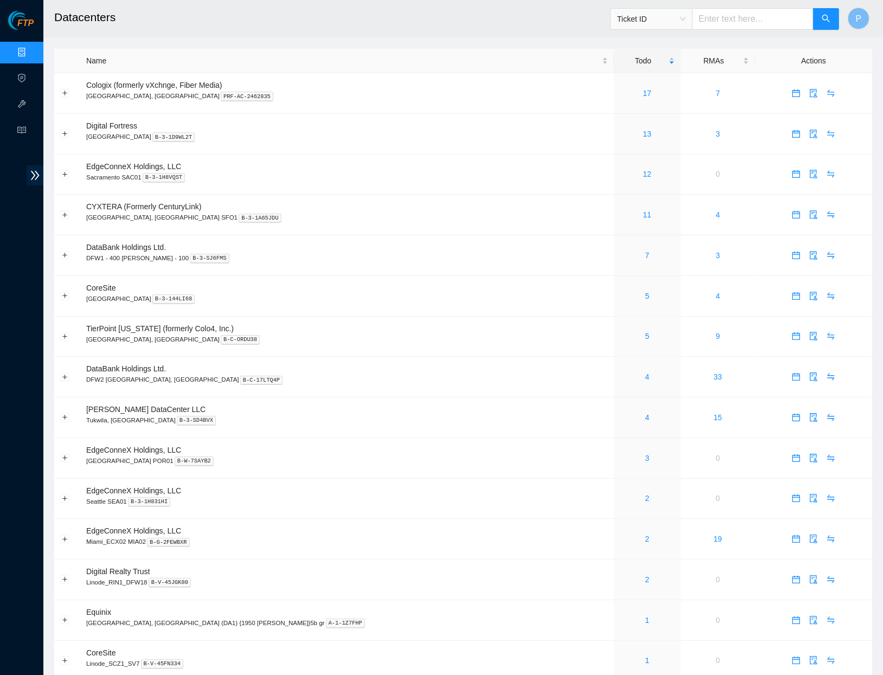
click at [717, 17] on input "text" at bounding box center [753, 19] width 122 height 22
paste input "B-W-14N0WOR"
type input "B-W-14N0WOR"
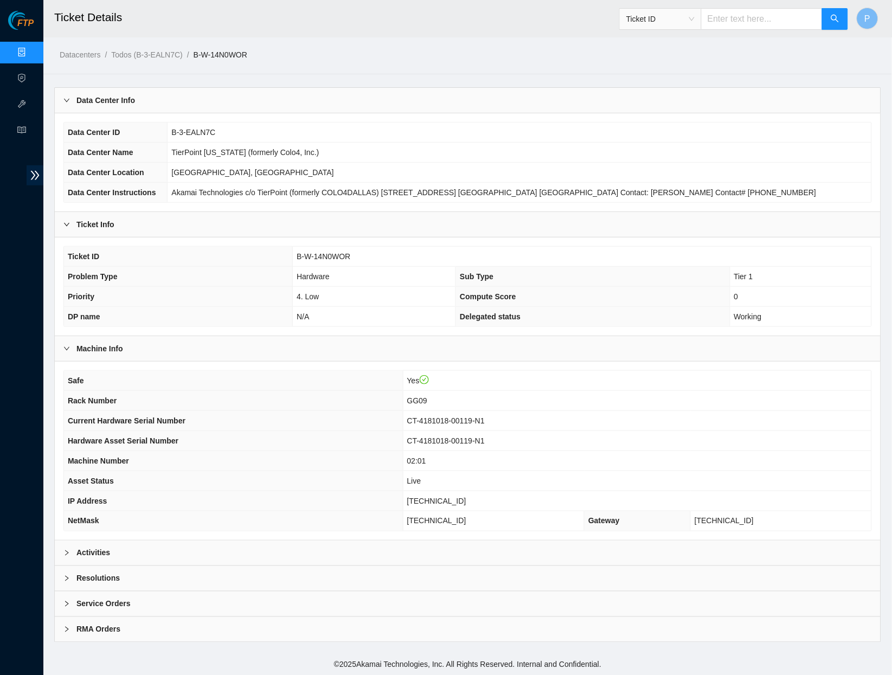
click at [258, 541] on div "Activities" at bounding box center [468, 553] width 826 height 25
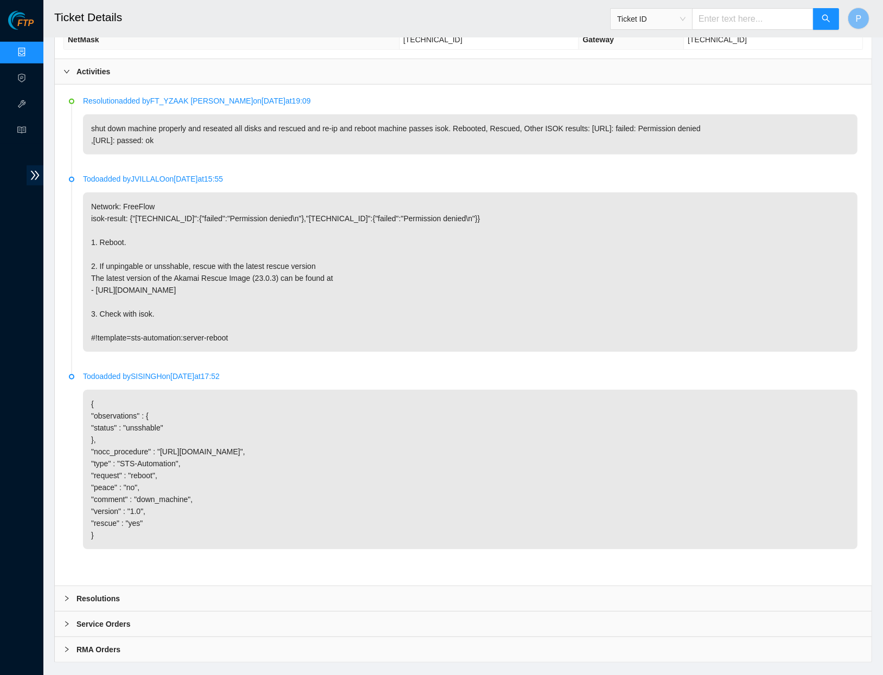
scroll to position [481, 0]
click at [31, 48] on link "Data Centers" at bounding box center [53, 52] width 44 height 9
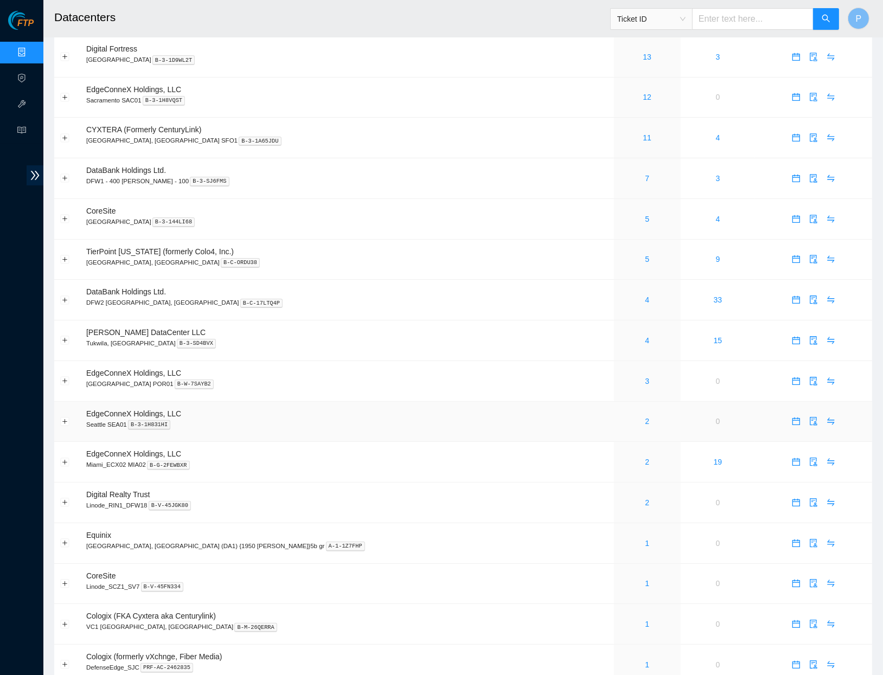
scroll to position [56, 0]
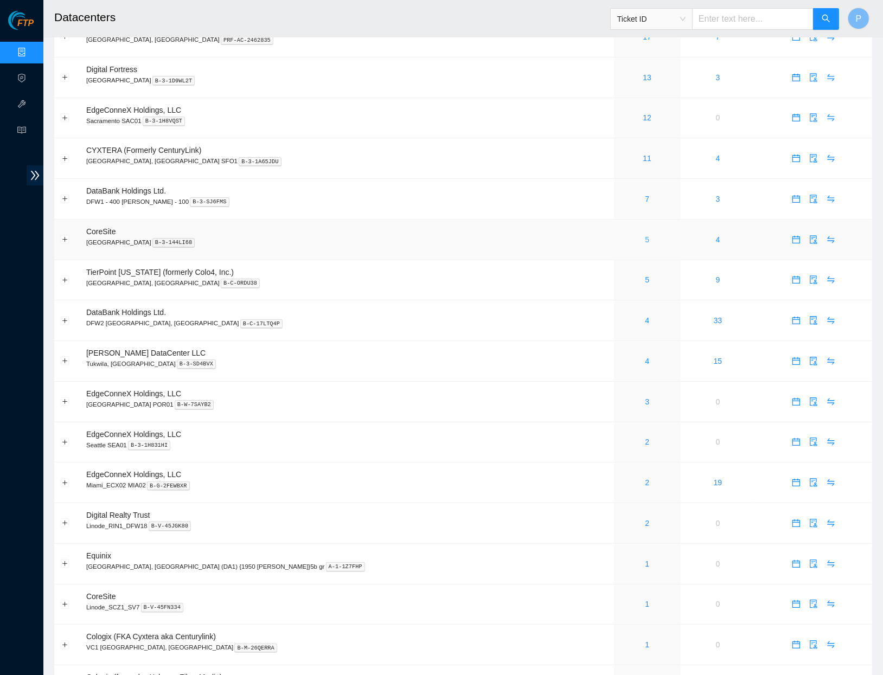
click at [645, 236] on link "5" at bounding box center [647, 239] width 4 height 9
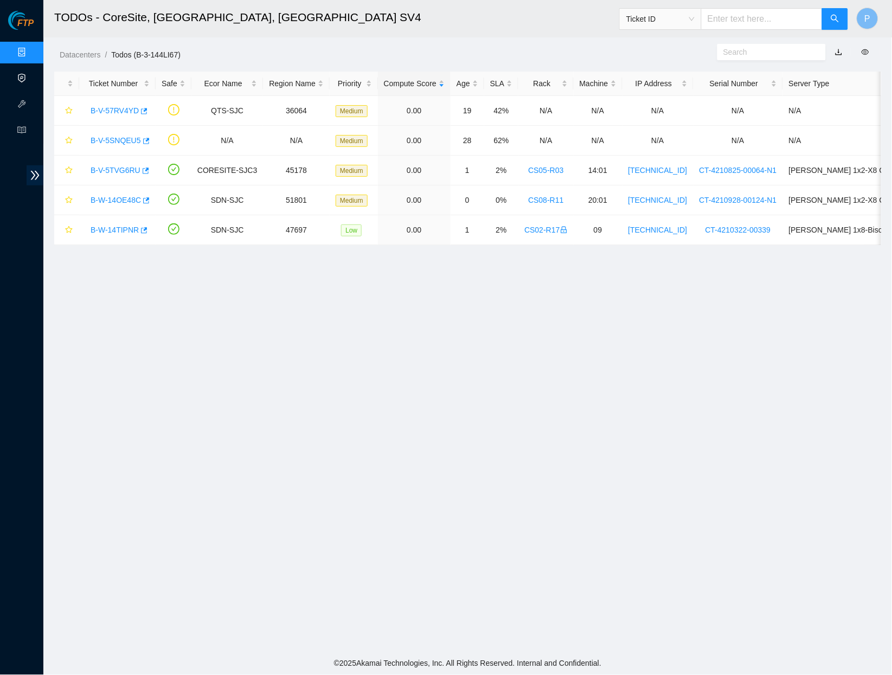
click at [32, 48] on link "Data Centers" at bounding box center [53, 52] width 44 height 9
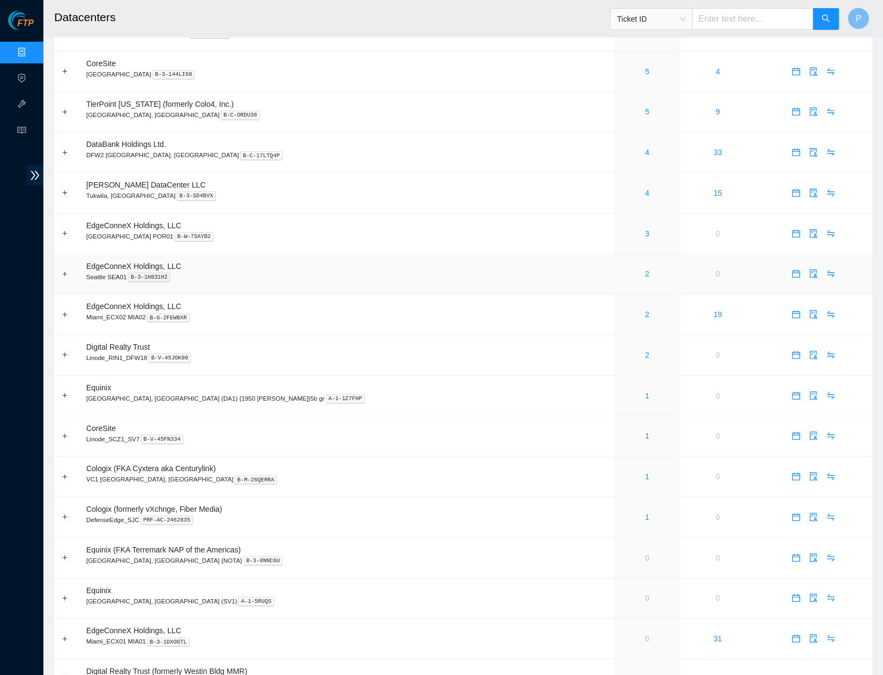
scroll to position [227, 0]
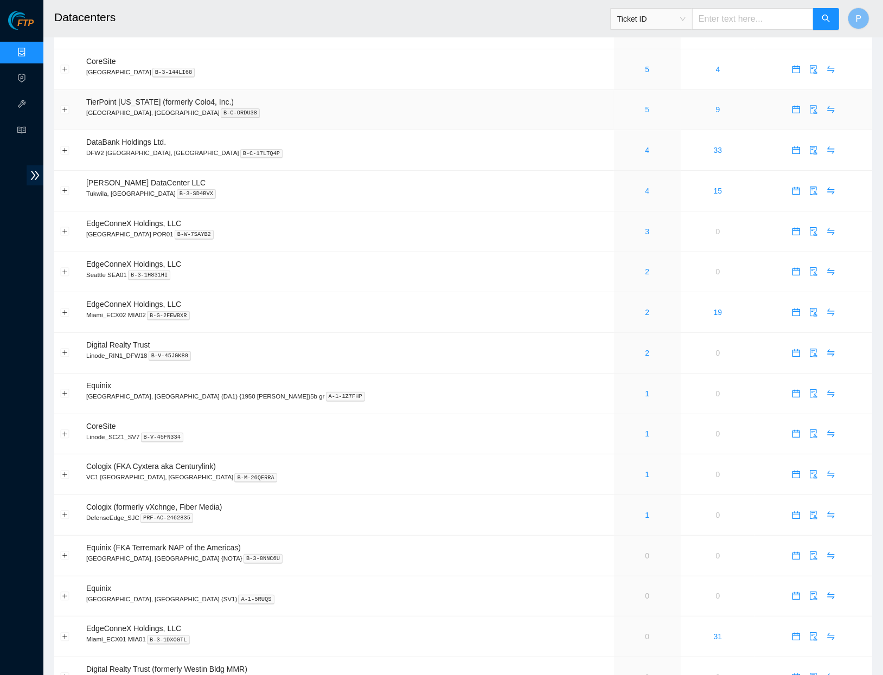
click at [645, 105] on link "5" at bounding box center [647, 109] width 4 height 9
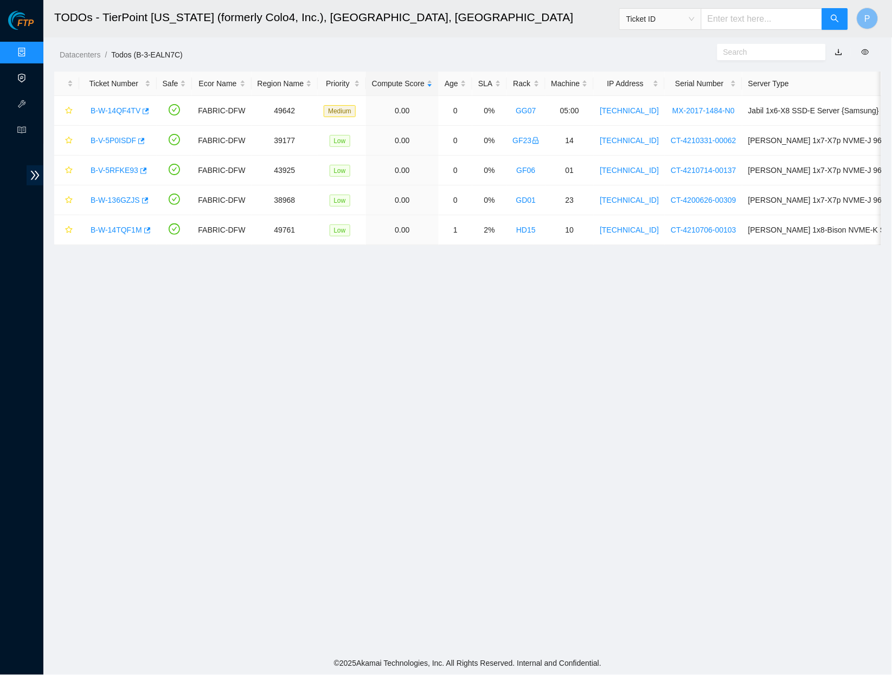
click at [31, 55] on link "Data Centers" at bounding box center [53, 52] width 44 height 9
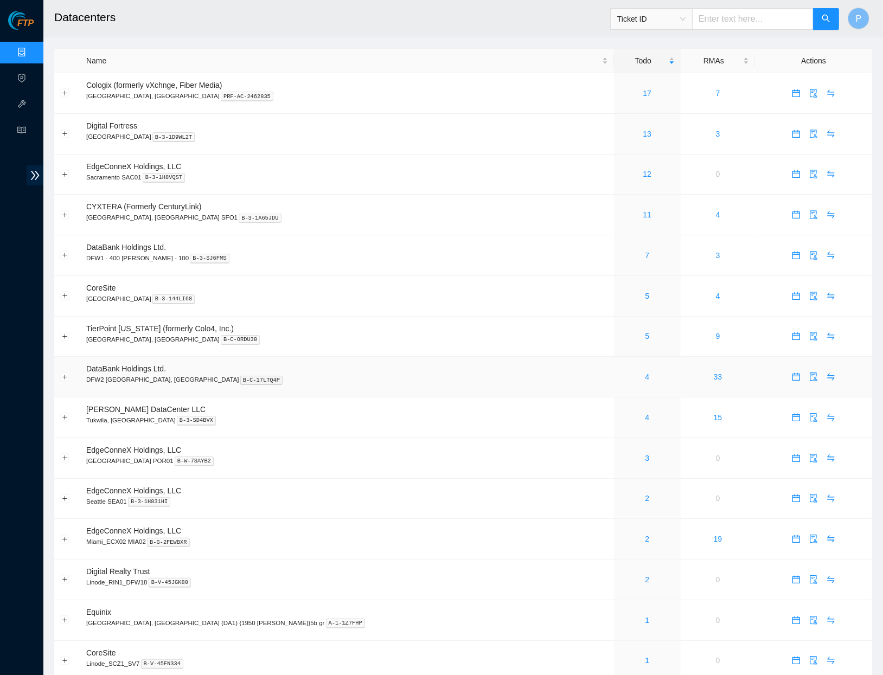
click at [620, 377] on div "4" at bounding box center [647, 377] width 55 height 12
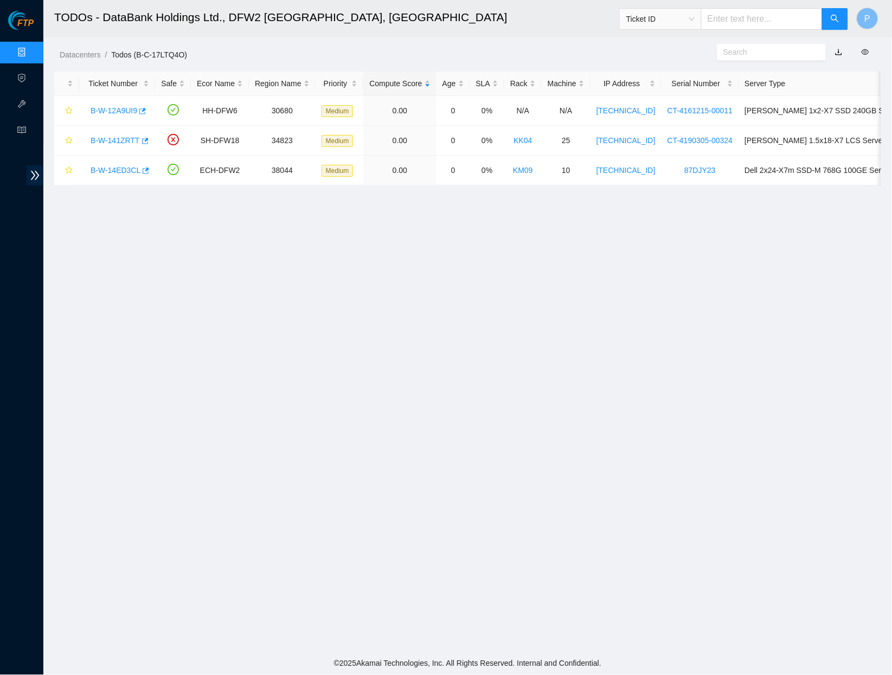
click at [738, 17] on input "text" at bounding box center [762, 19] width 122 height 22
paste input "B-W-15656NK"
type input "B-W-15656NK"
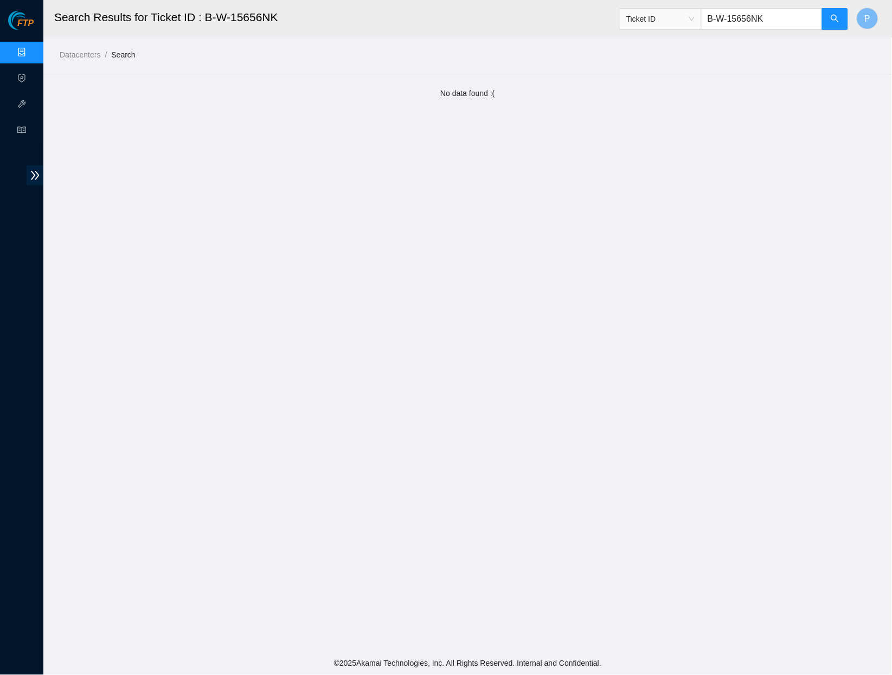
click at [241, 80] on main "Search Results for Ticket ID : B-W-15656NK Ticket ID B-W-15656NK P Datacenters …" at bounding box center [467, 326] width 849 height 653
click at [31, 55] on link "Data Centers" at bounding box center [53, 52] width 44 height 9
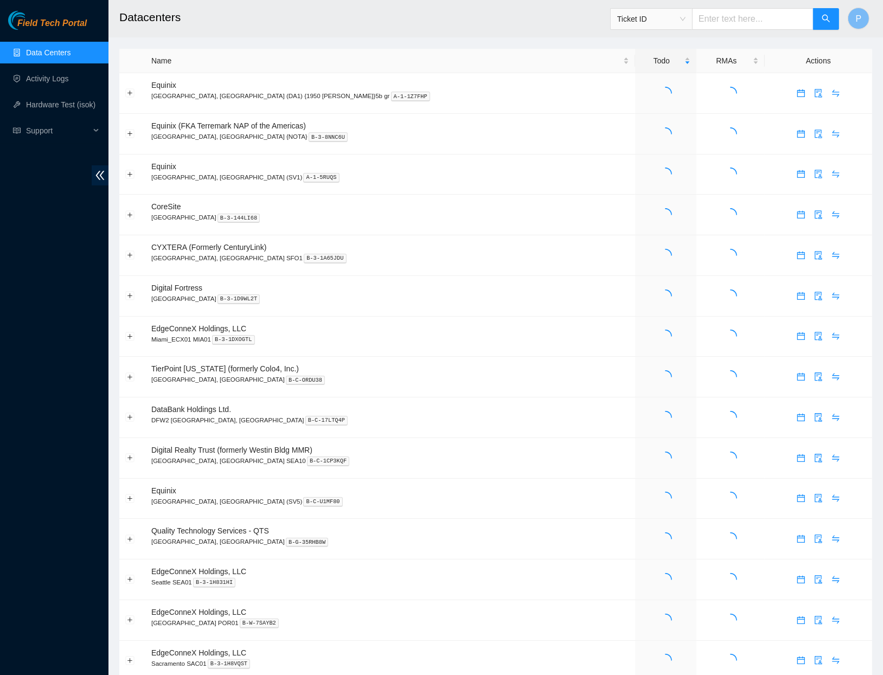
click at [108, 171] on main "Datacenters Ticket ID P Name Todo RMAs Actions Equinix [GEOGRAPHIC_DATA], [GEOG…" at bounding box center [495, 569] width 775 height 1139
click at [99, 174] on icon "double-left" at bounding box center [99, 175] width 11 height 11
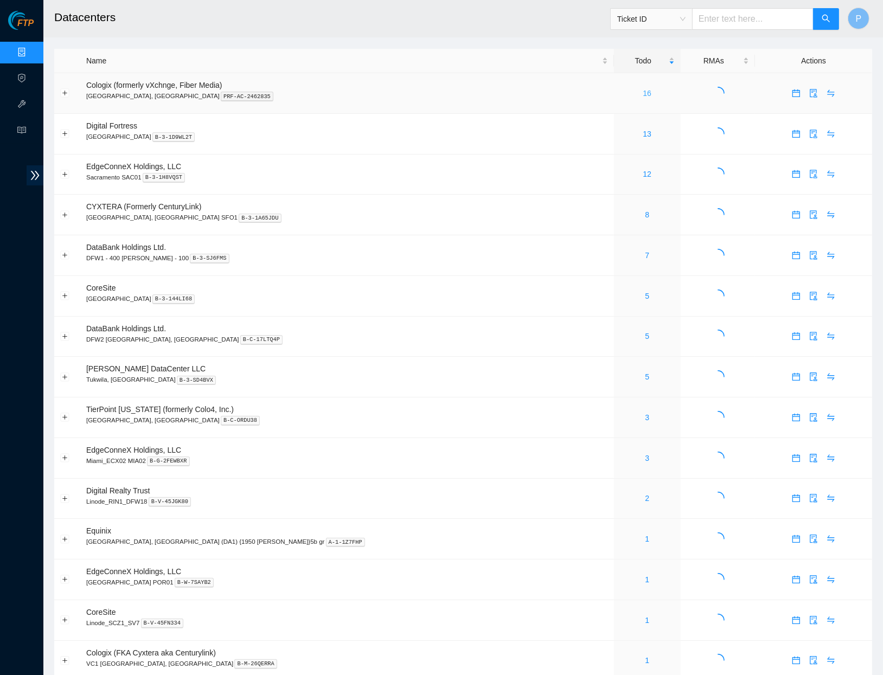
click at [643, 95] on link "16" at bounding box center [647, 93] width 9 height 9
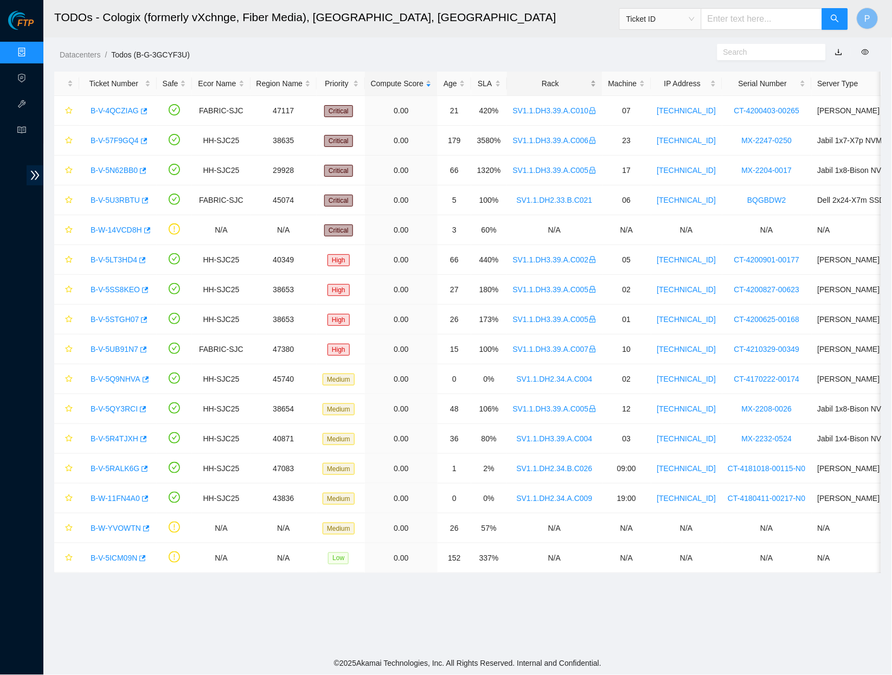
click at [554, 78] on div "Rack" at bounding box center [555, 84] width 84 height 12
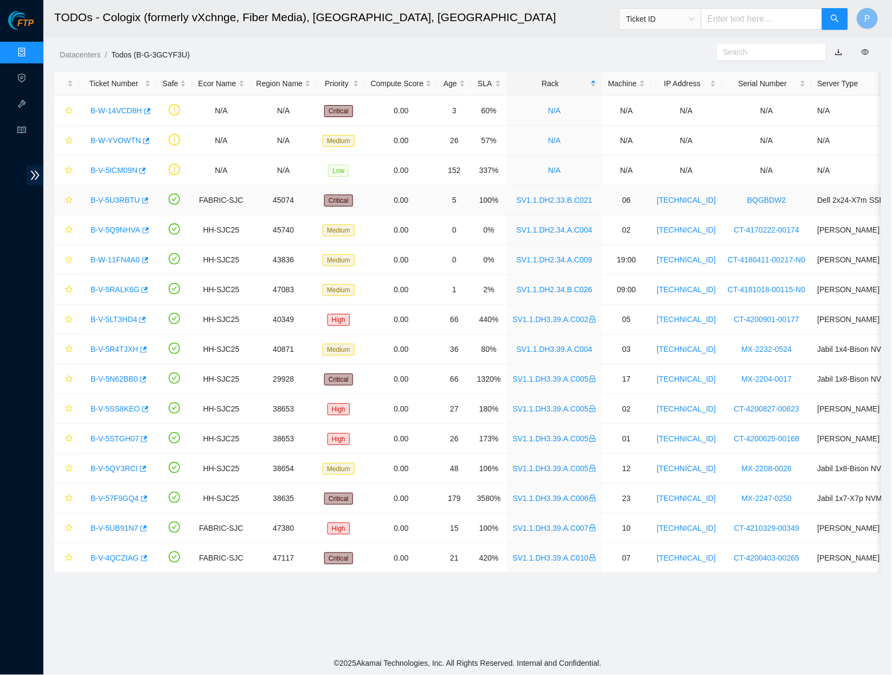
click at [123, 196] on link "B-V-5U3RBTU" at bounding box center [115, 200] width 49 height 9
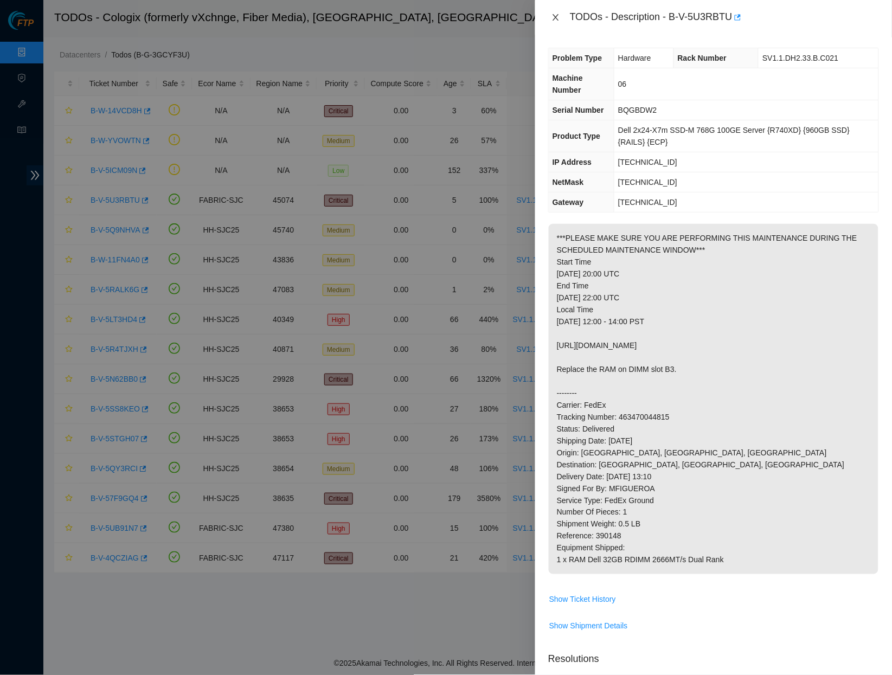
click at [549, 17] on button "Close" at bounding box center [555, 17] width 15 height 10
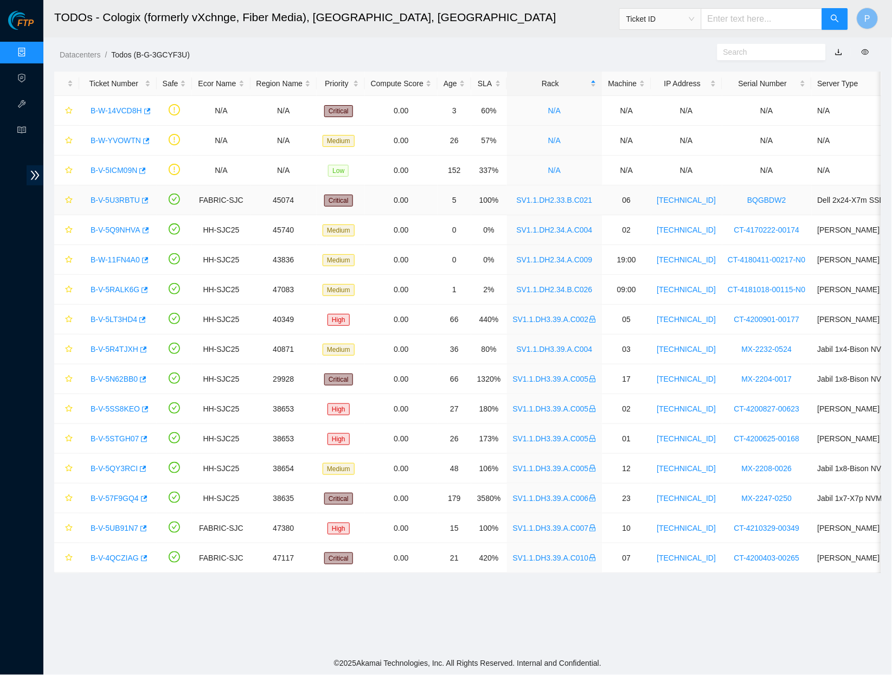
click at [113, 200] on link "B-V-5U3RBTU" at bounding box center [115, 200] width 49 height 9
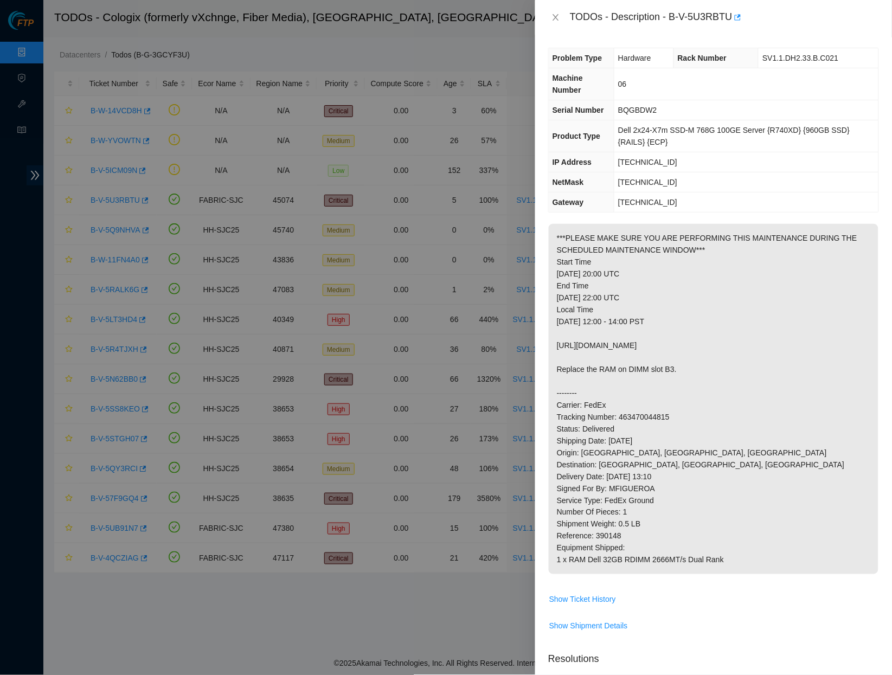
click at [686, 259] on p "***PLEASE MAKE SURE YOU ARE PERFORMING THIS MAINTENANCE DURING THE SCHEDULED MA…" at bounding box center [714, 399] width 330 height 350
click at [555, 17] on icon "close" at bounding box center [556, 17] width 9 height 9
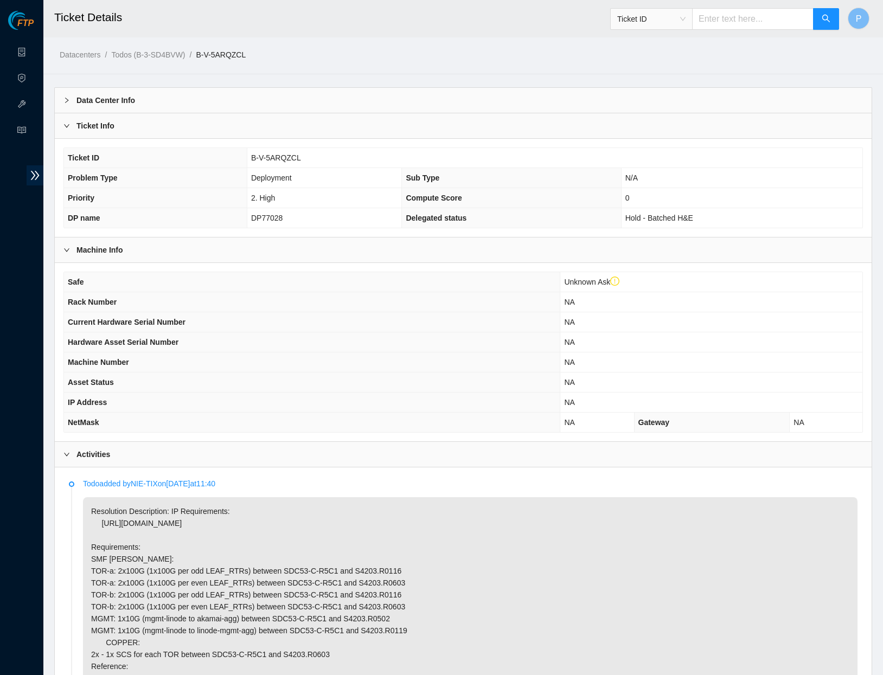
scroll to position [320, 0]
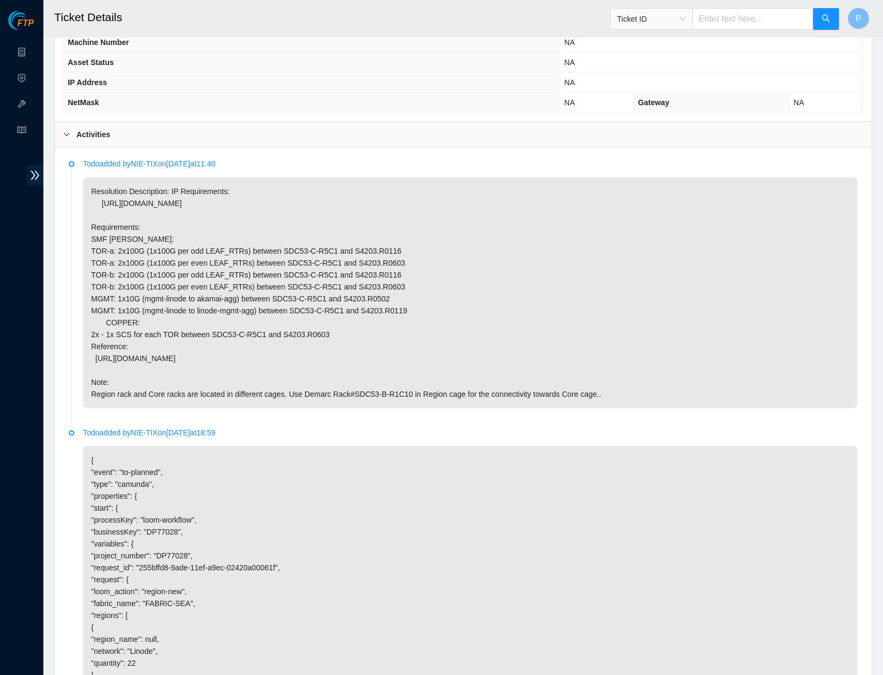
click at [279, 274] on p "Resolution Description: IP Requirements: [URL][DOMAIN_NAME] Requirements: SMF […" at bounding box center [470, 292] width 775 height 231
click at [31, 52] on link "Data Centers" at bounding box center [53, 52] width 44 height 9
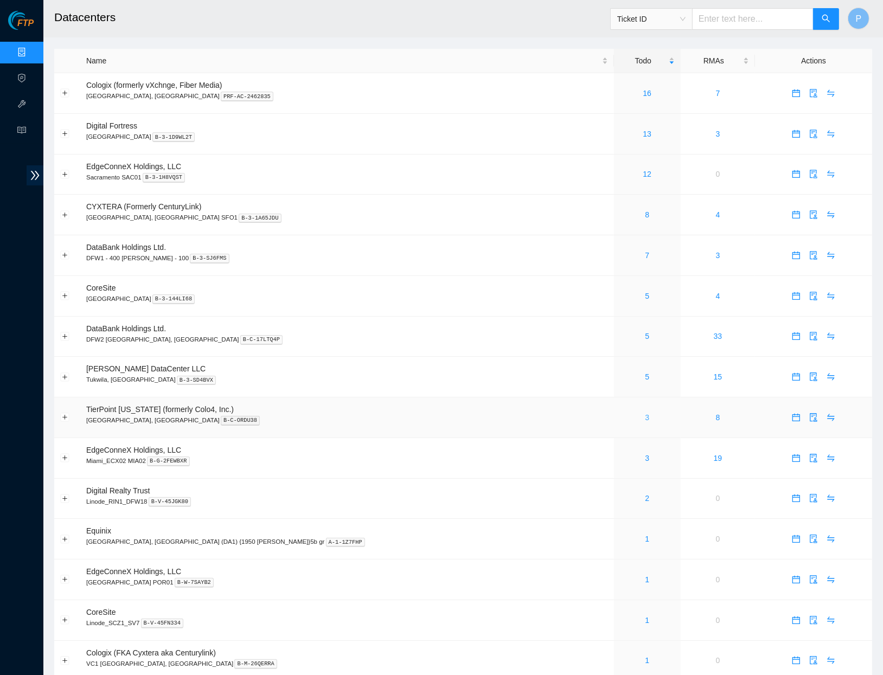
click at [645, 413] on link "3" at bounding box center [647, 417] width 4 height 9
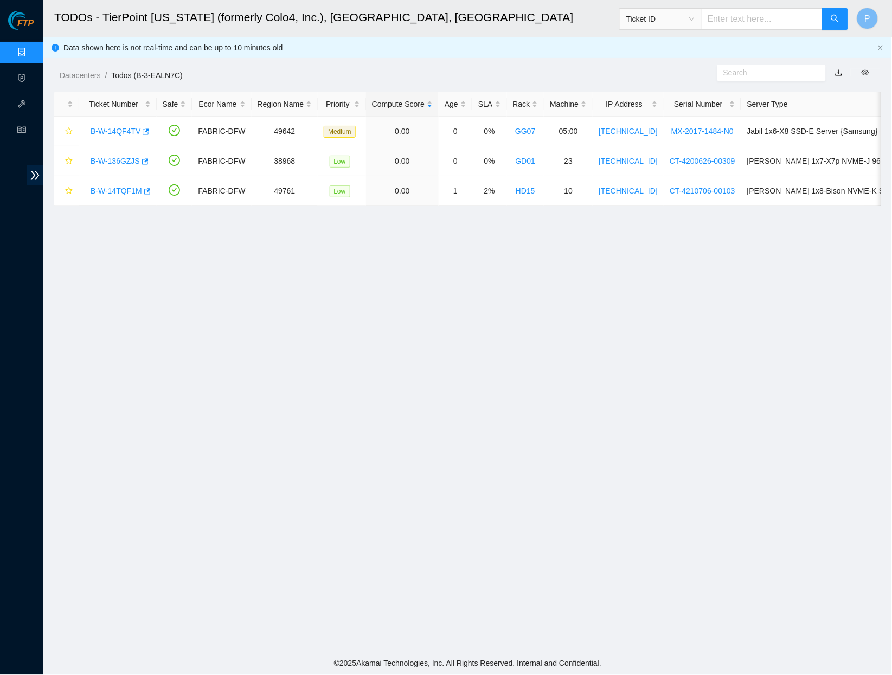
click at [31, 49] on link "Data Centers" at bounding box center [53, 52] width 44 height 9
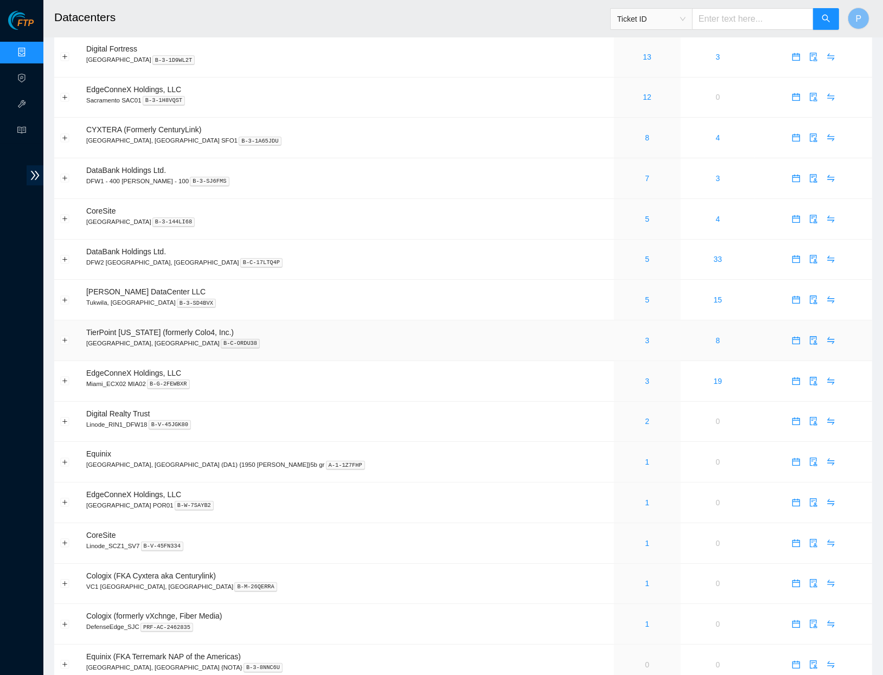
scroll to position [100, 0]
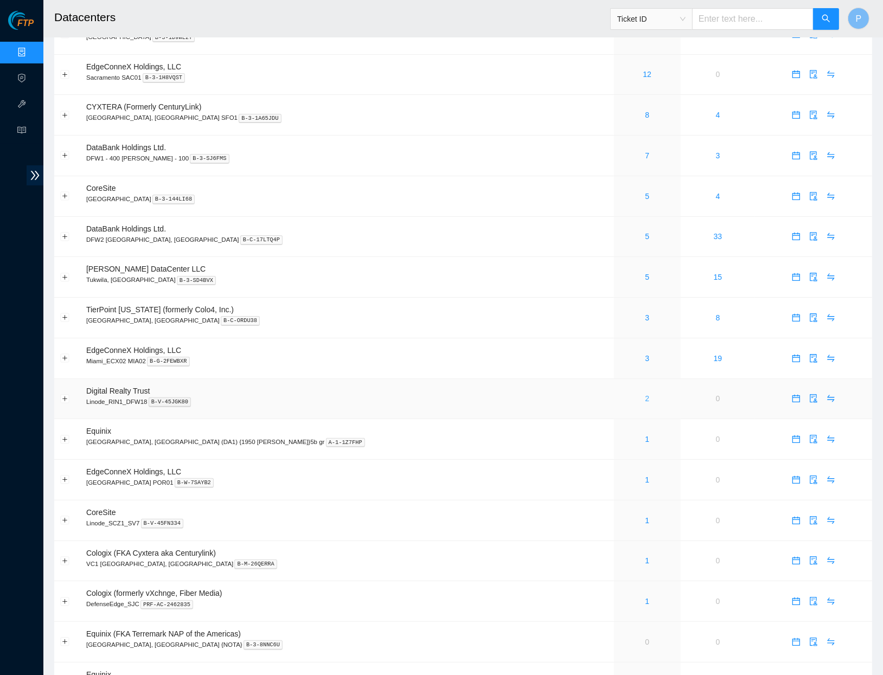
click at [645, 394] on link "2" at bounding box center [647, 398] width 4 height 9
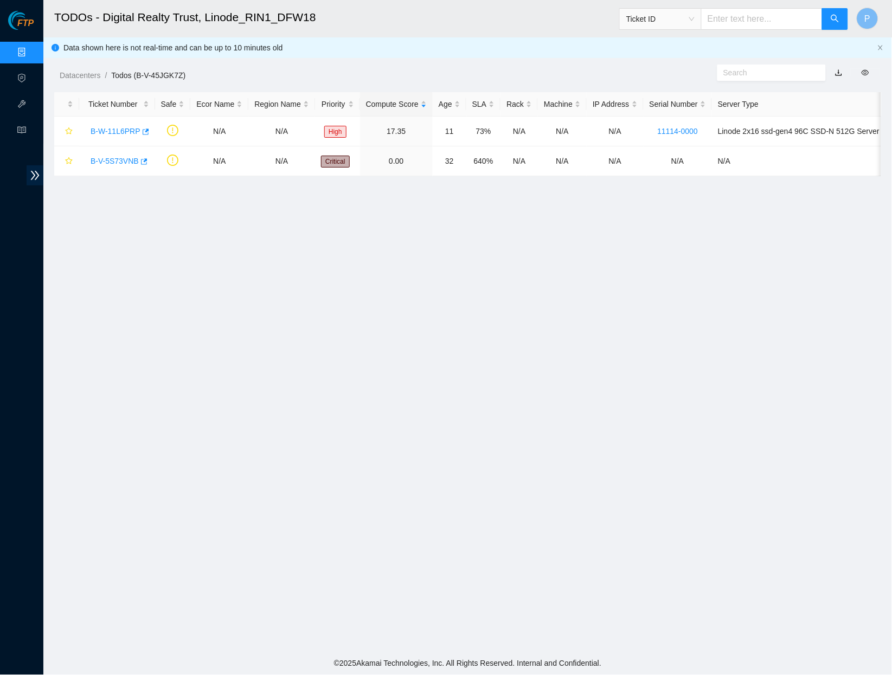
click at [728, 27] on input "text" at bounding box center [762, 19] width 122 height 22
paste input "B-W-14M5E91"
type input "B-W-14M5E91"
click at [838, 18] on icon "search" at bounding box center [835, 18] width 9 height 9
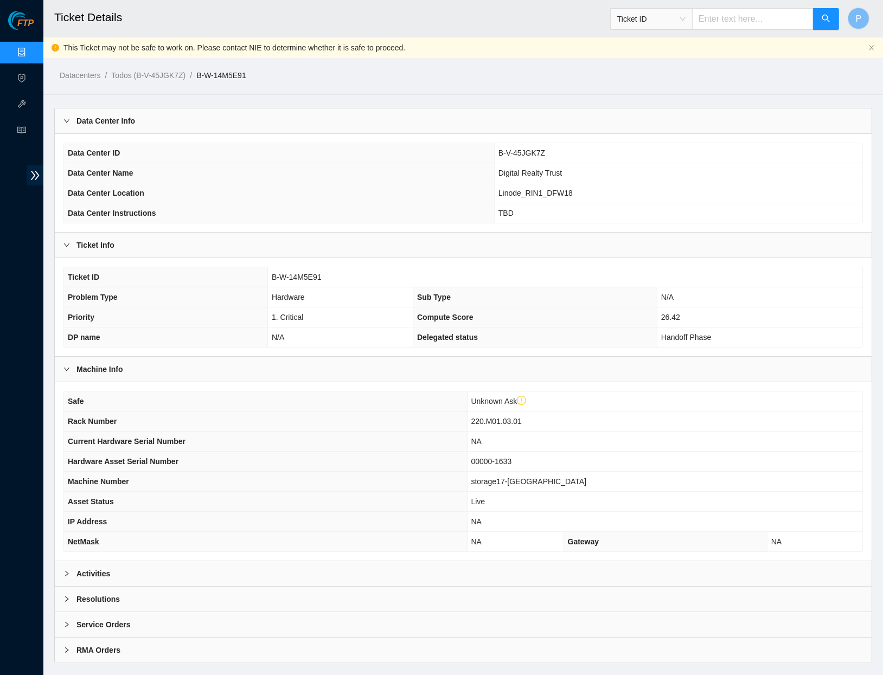
scroll to position [12, 0]
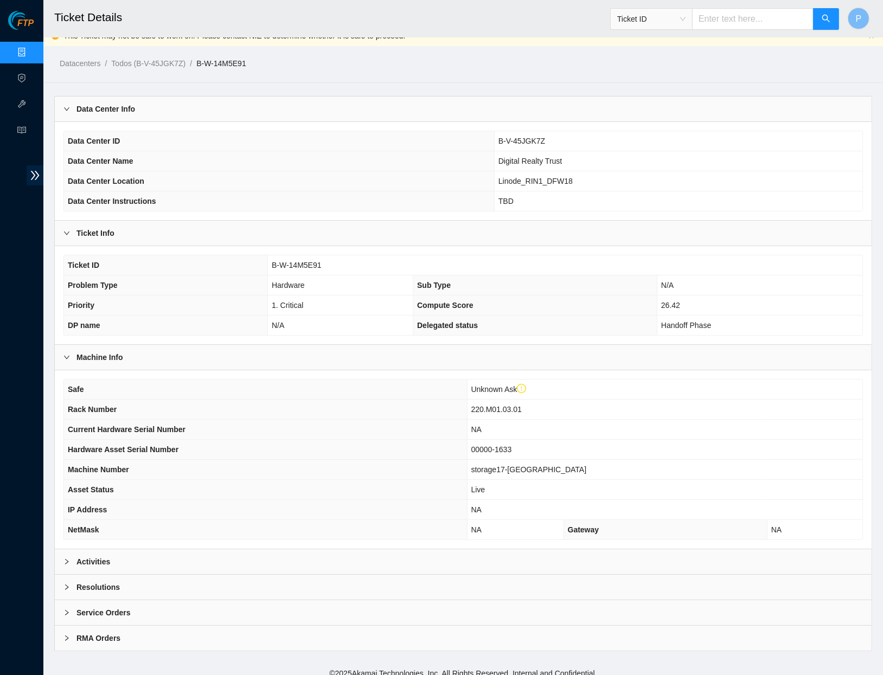
click at [318, 556] on div "Activities" at bounding box center [463, 561] width 817 height 25
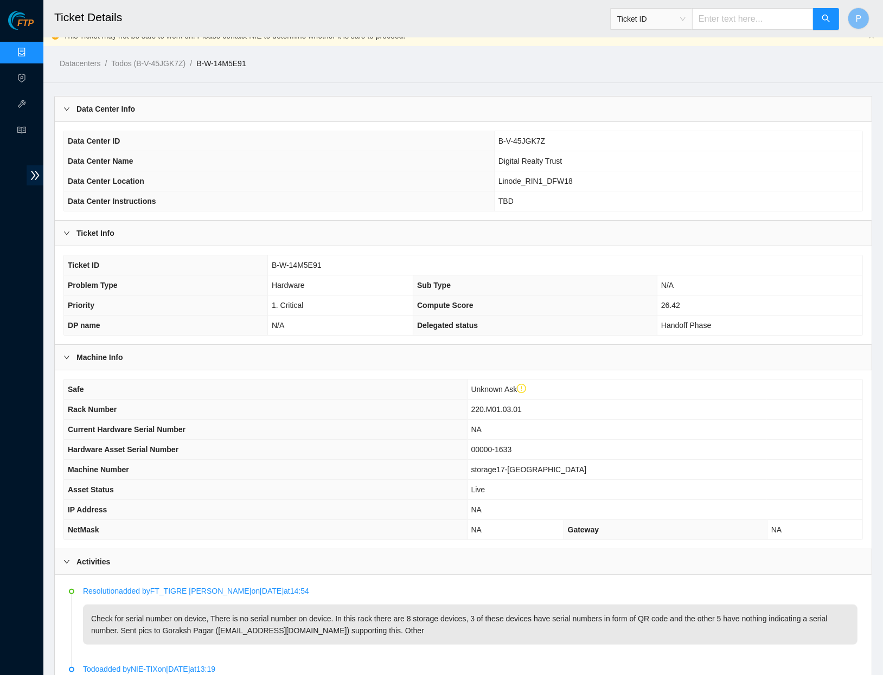
scroll to position [229, 0]
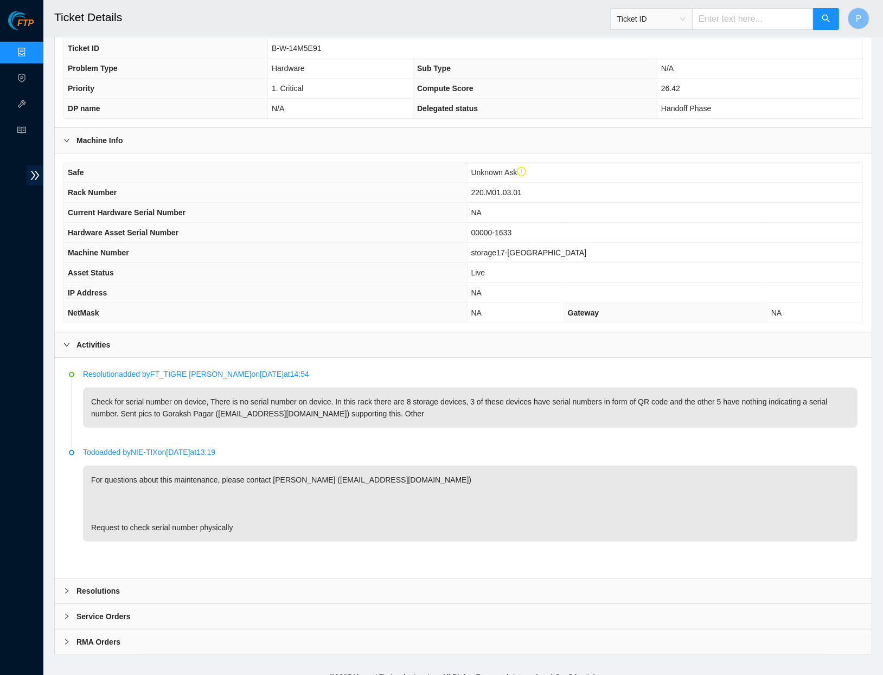
click at [32, 48] on link "Data Centers" at bounding box center [53, 52] width 44 height 9
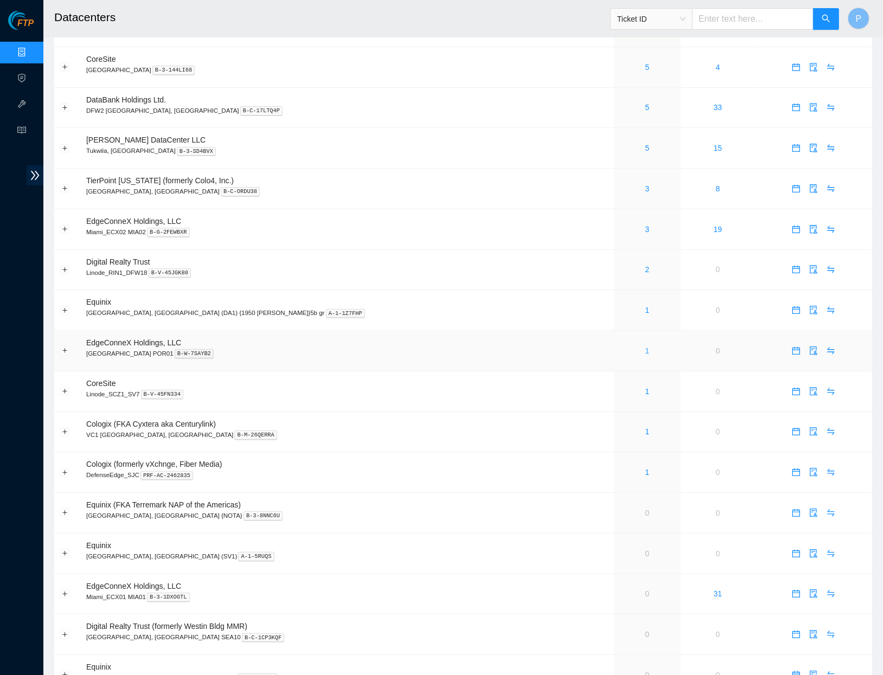
click at [645, 347] on link "1" at bounding box center [647, 351] width 4 height 9
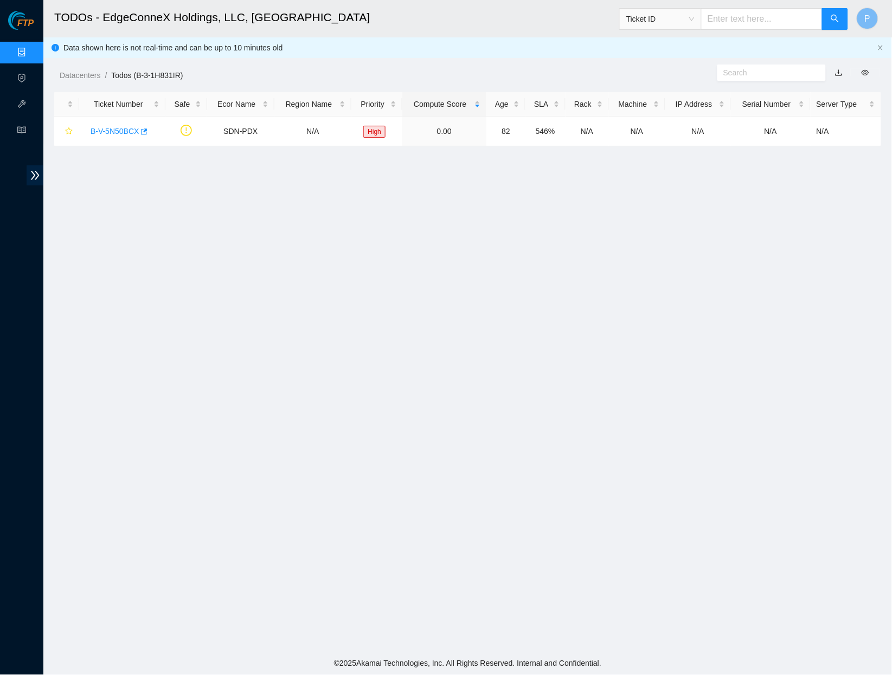
click at [836, 71] on link "button" at bounding box center [839, 72] width 8 height 9
click at [540, 41] on div "Datacenters / Todos (B-3-1H831IR) /" at bounding box center [361, 51] width 637 height 61
click at [744, 9] on span "Ticket ID" at bounding box center [733, 16] width 229 height 28
click at [743, 20] on input "text" at bounding box center [762, 19] width 122 height 22
paste input "B-W-14LZTZZ"
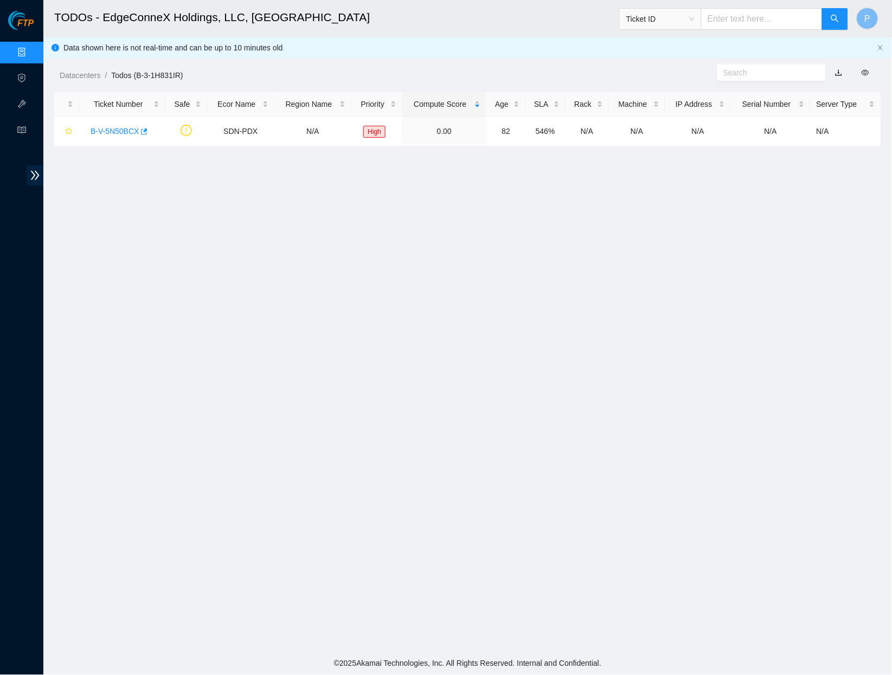
type input "B-W-14LZTZZ"
click at [840, 23] on icon "search" at bounding box center [835, 18] width 9 height 9
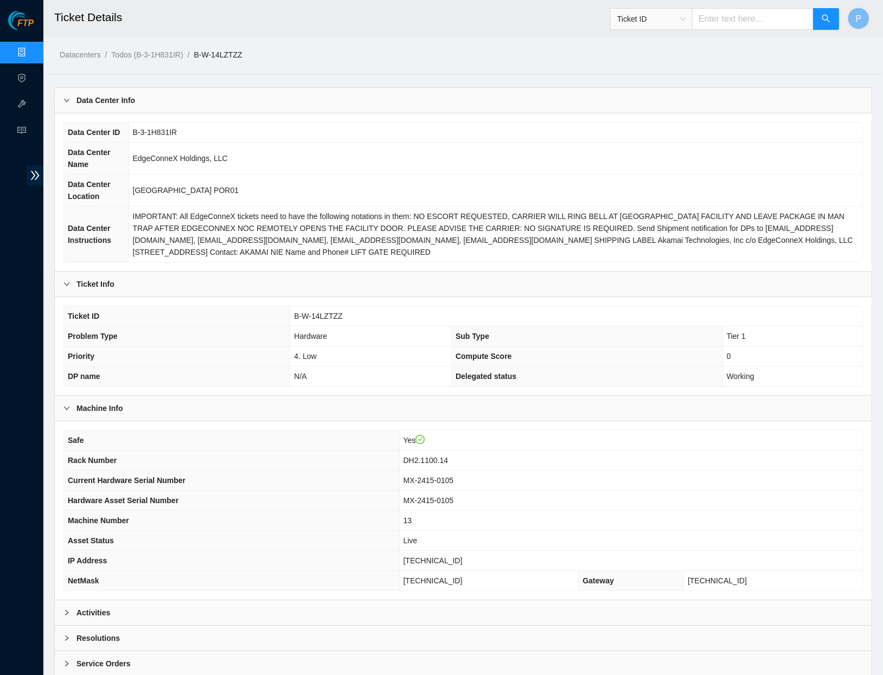
drag, startPoint x: 686, startPoint y: 22, endPoint x: 694, endPoint y: 22, distance: 7.6
click at [688, 23] on div "Ticket ID" at bounding box center [651, 18] width 81 height 17
click at [713, 18] on input "text" at bounding box center [753, 19] width 122 height 22
paste input "B-W-14USXU2"
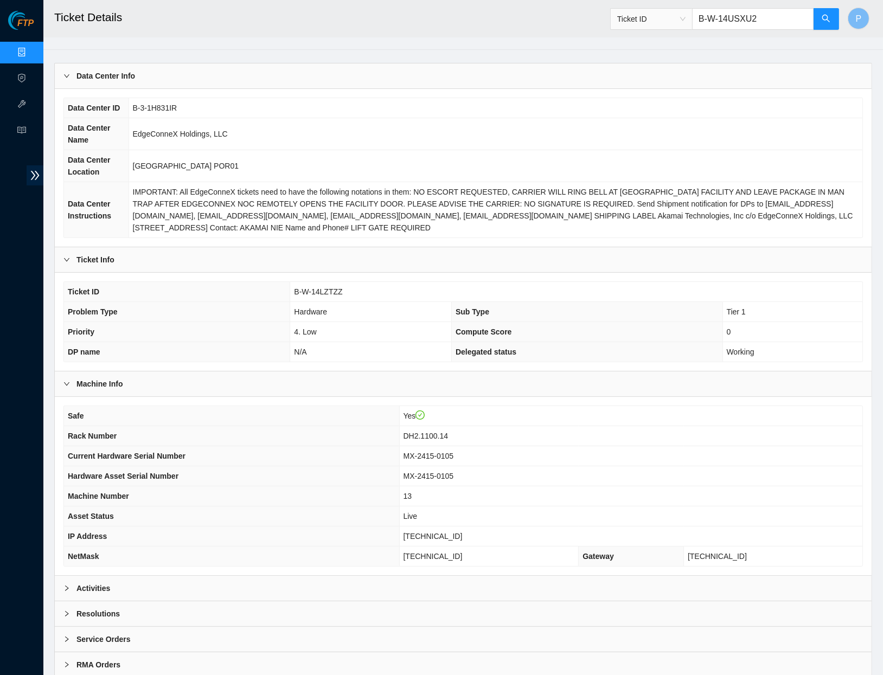
type input "B-W-14USXU2"
drag, startPoint x: 283, startPoint y: 588, endPoint x: 286, endPoint y: 580, distance: 8.8
click at [283, 588] on div "Activities" at bounding box center [463, 588] width 817 height 25
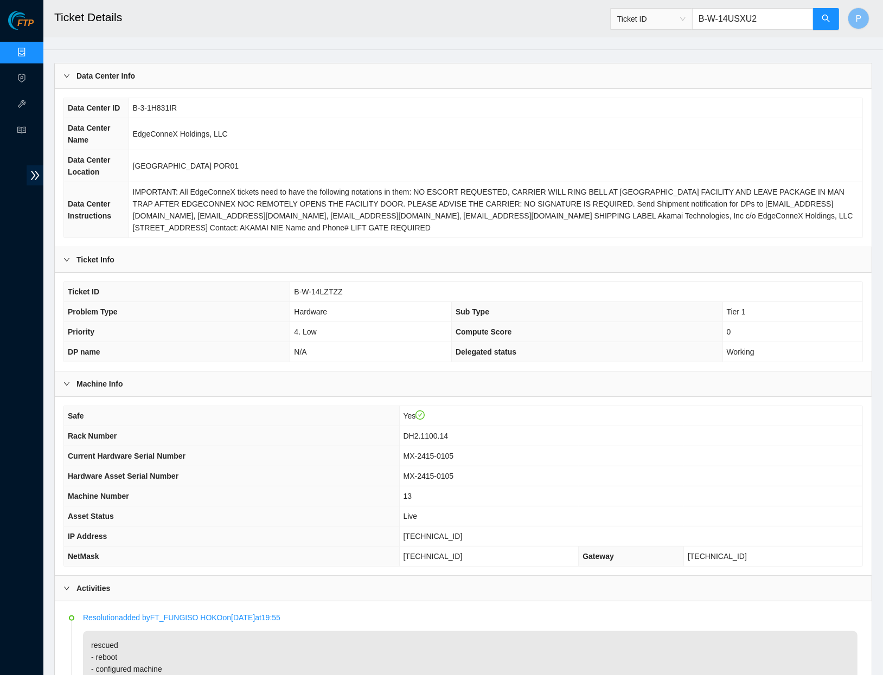
scroll to position [259, 0]
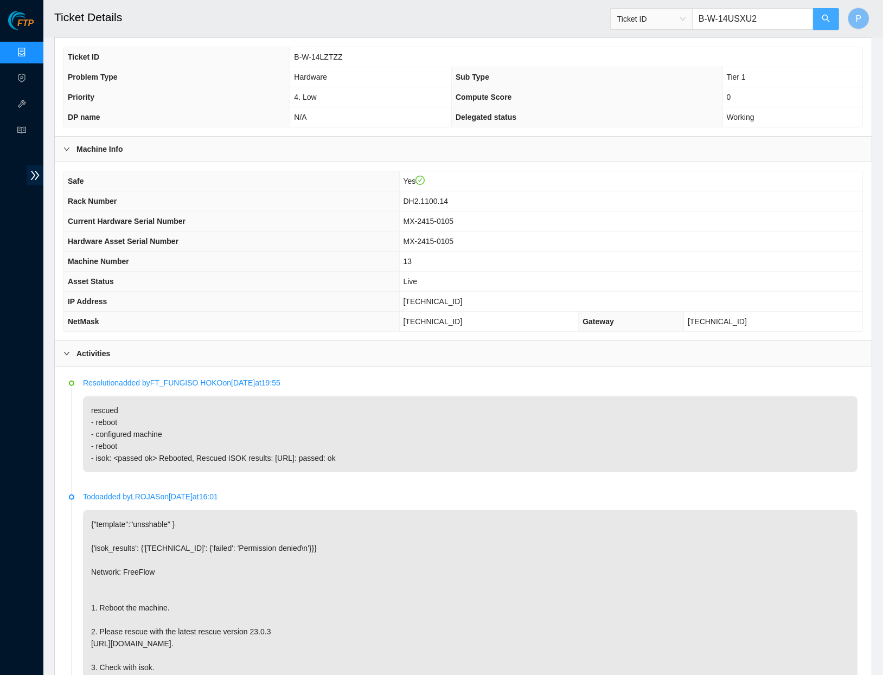
click at [826, 16] on icon "search" at bounding box center [826, 18] width 9 height 9
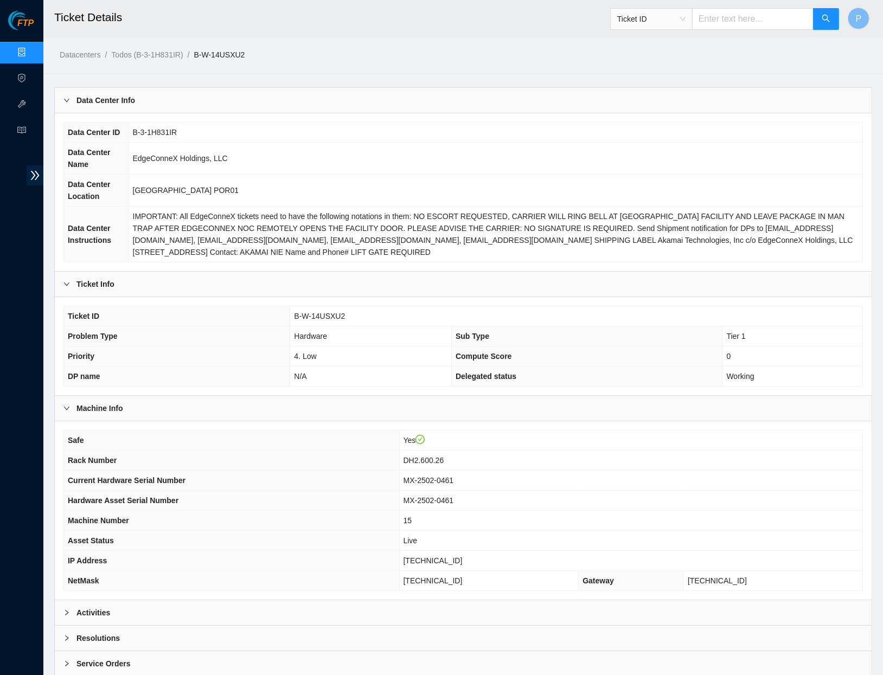
click at [767, 25] on input "text" at bounding box center [753, 19] width 122 height 22
paste input "B-W-14YKWY7"
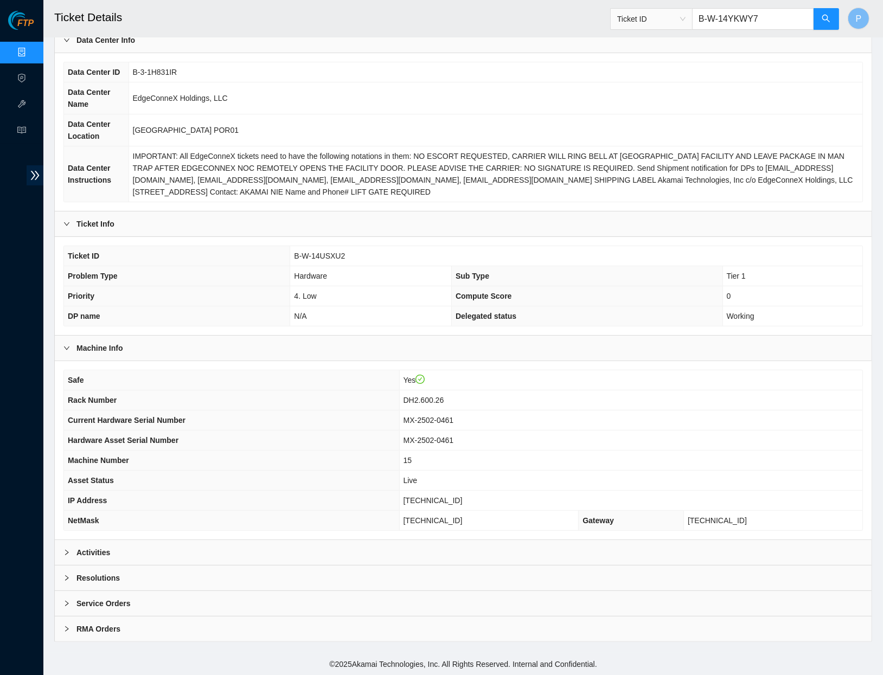
type input "B-W-14YKWY7"
drag, startPoint x: 364, startPoint y: 564, endPoint x: 366, endPoint y: 558, distance: 5.8
click at [365, 562] on div "Activities" at bounding box center [463, 552] width 817 height 25
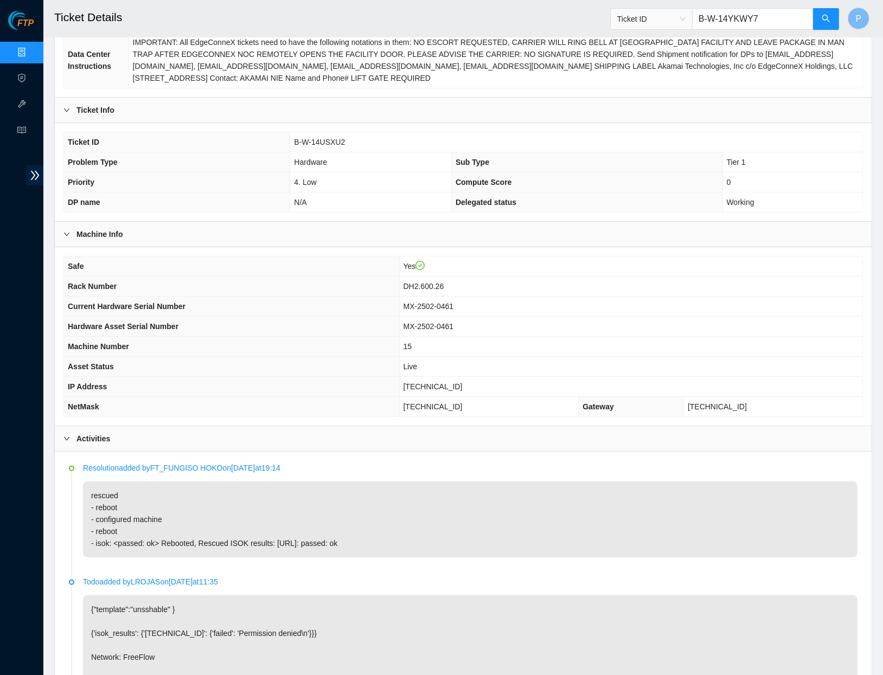
scroll to position [286, 0]
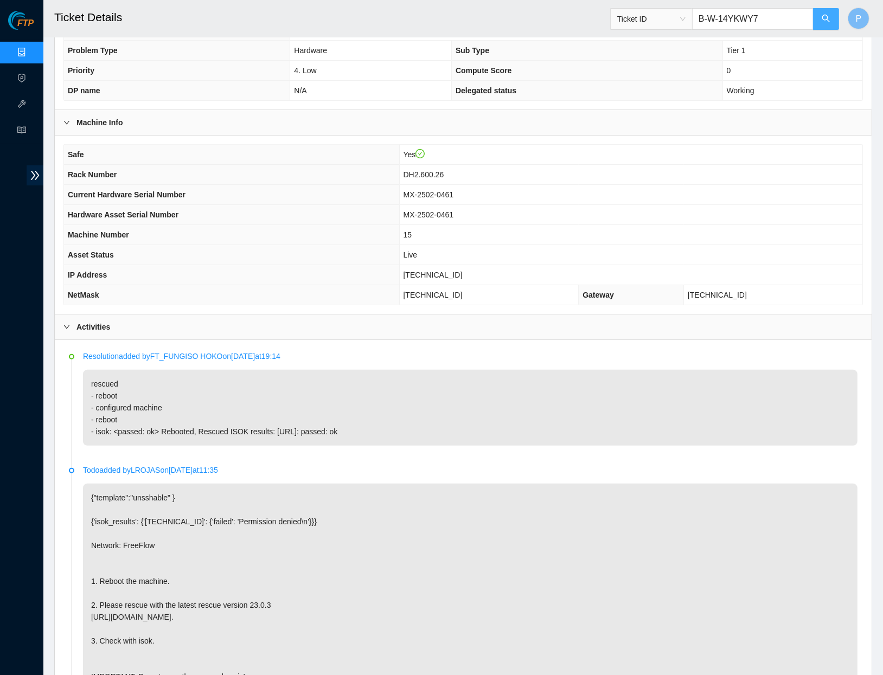
click at [817, 20] on button "button" at bounding box center [826, 19] width 26 height 22
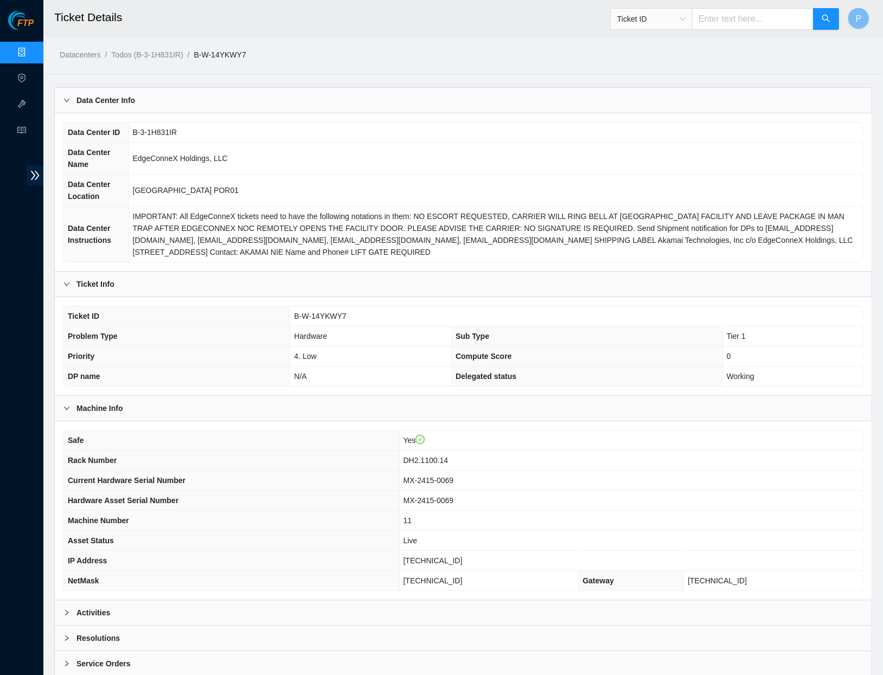
scroll to position [60, 0]
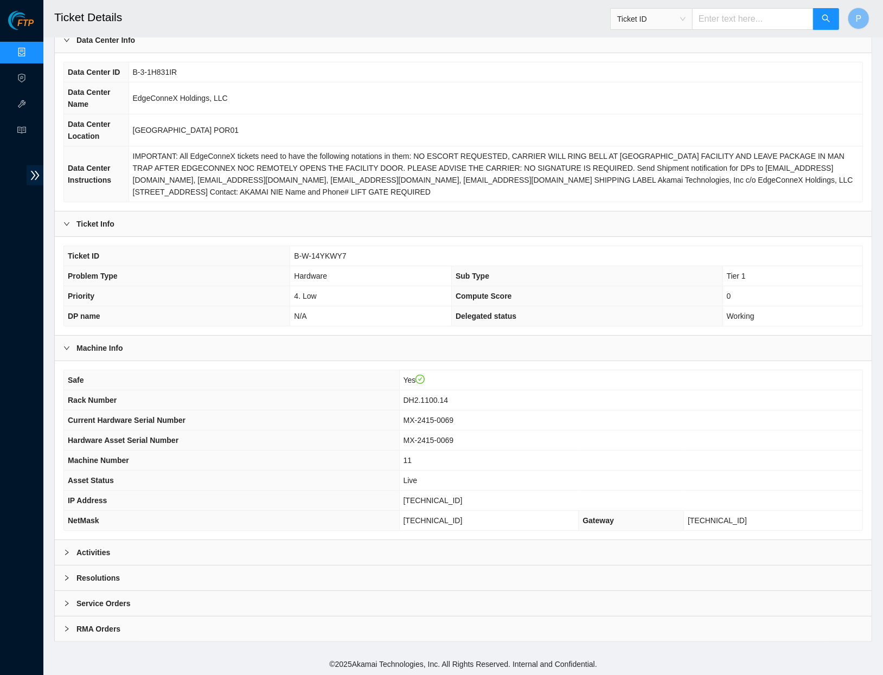
drag, startPoint x: 313, startPoint y: 554, endPoint x: 319, endPoint y: 534, distance: 21.1
click at [313, 554] on div "Activities" at bounding box center [463, 552] width 817 height 25
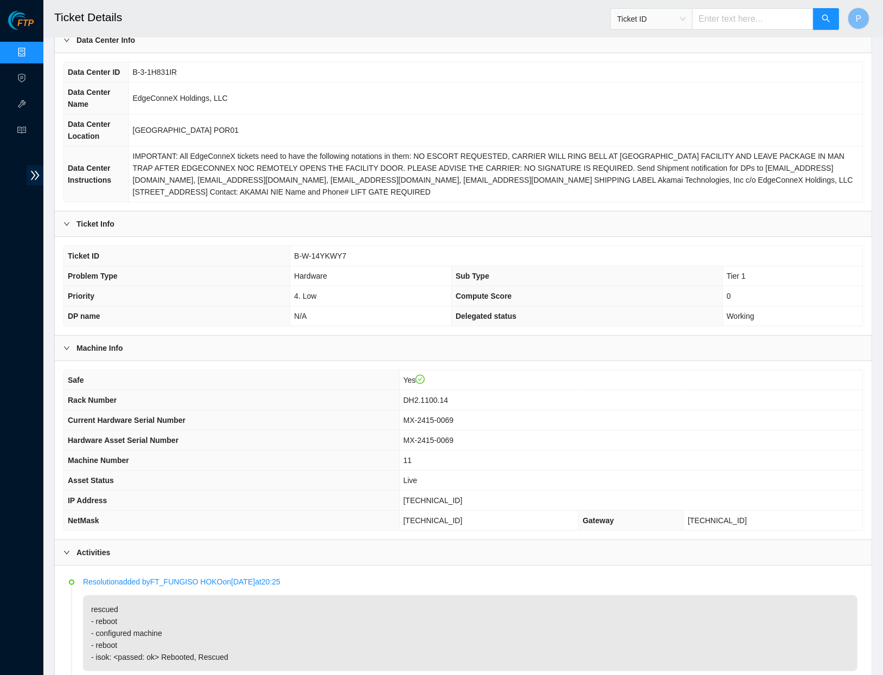
scroll to position [187, 0]
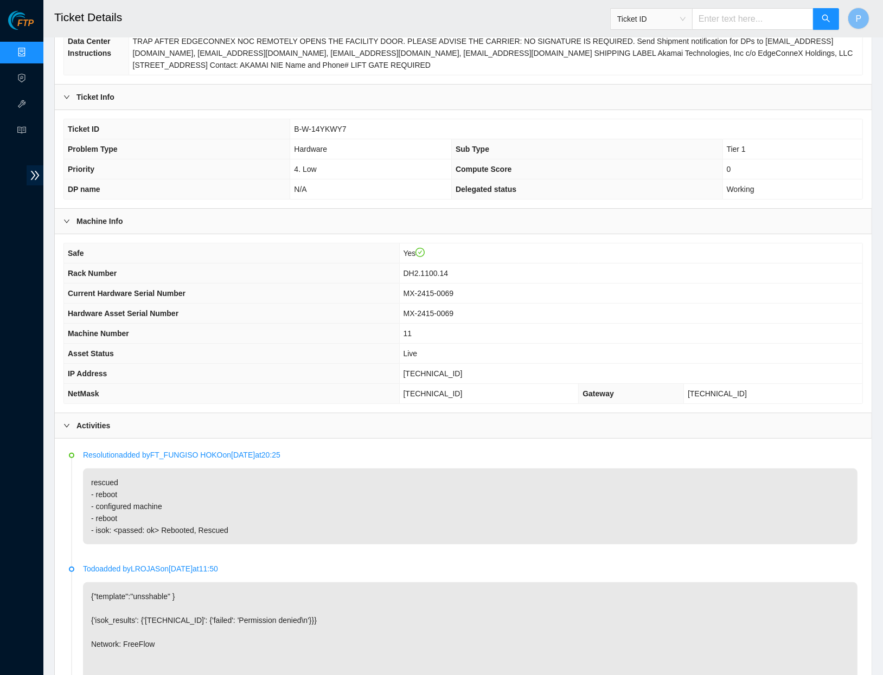
click at [31, 50] on link "Data Centers" at bounding box center [53, 52] width 44 height 9
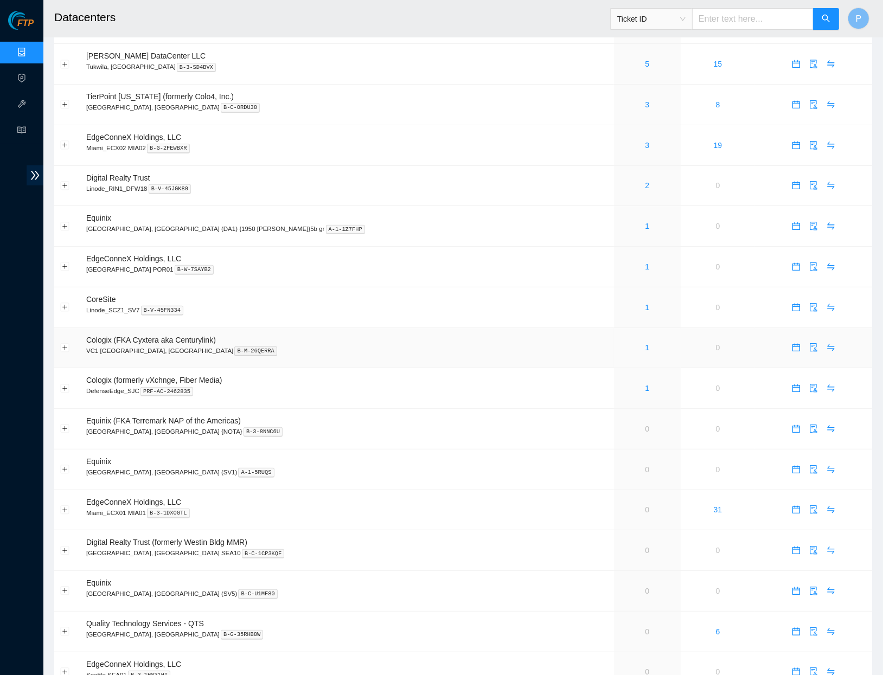
scroll to position [466, 0]
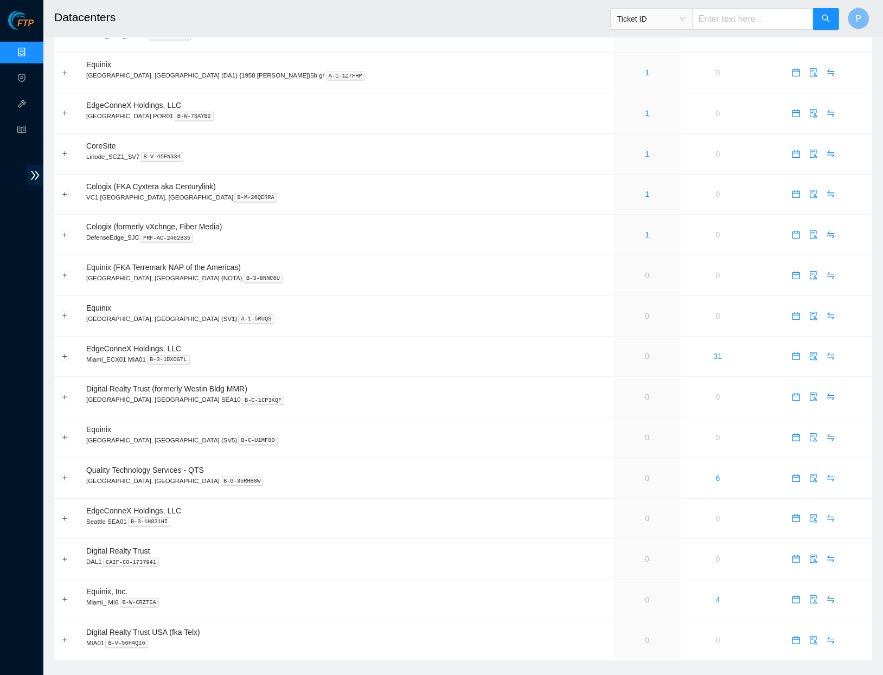
click at [765, 12] on input "text" at bounding box center [753, 19] width 122 height 22
paste input "B-W-14TWO15"
type input "B-W-14TWO15"
click at [834, 35] on div "Ticket ID B-W-14TWO15" at bounding box center [724, 19] width 229 height 35
click at [829, 19] on icon "search" at bounding box center [826, 18] width 9 height 9
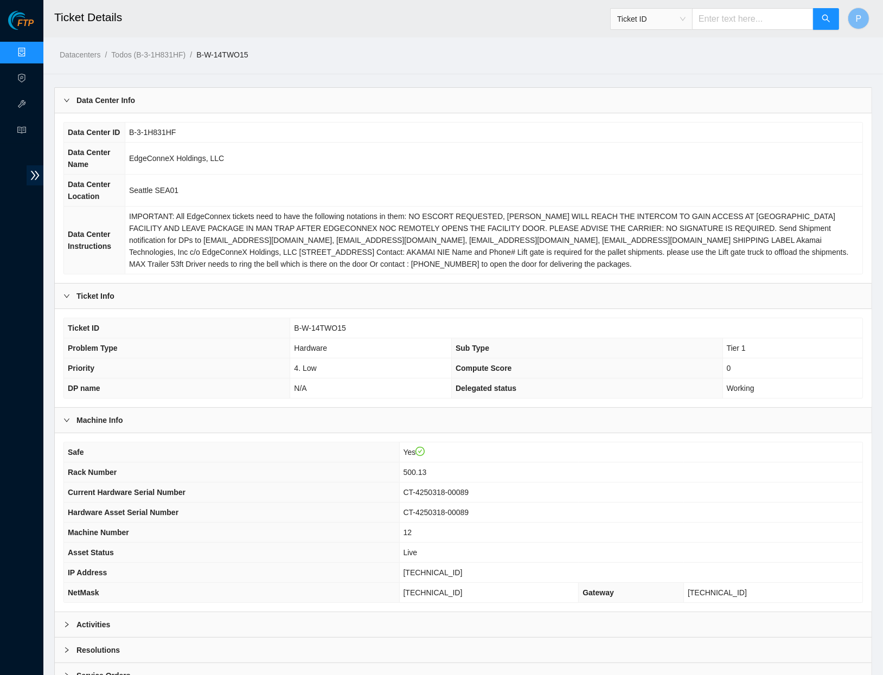
click at [767, 20] on input "text" at bounding box center [753, 19] width 122 height 22
paste input "B-W-14UQW9Q"
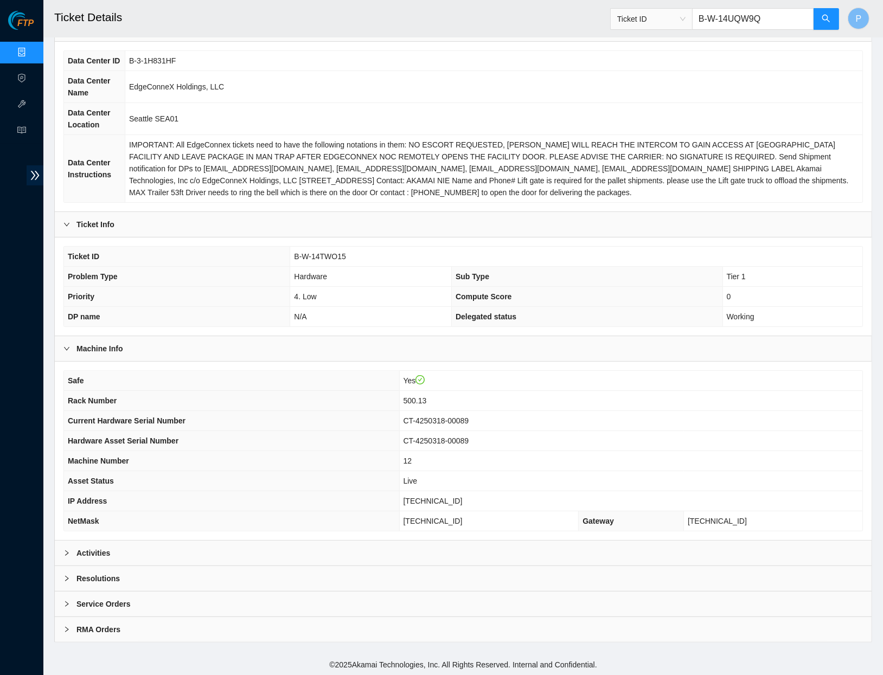
type input "B-W-14UQW9Q"
drag, startPoint x: 421, startPoint y: 548, endPoint x: 424, endPoint y: 534, distance: 13.9
click at [421, 548] on div "Activities" at bounding box center [463, 553] width 817 height 25
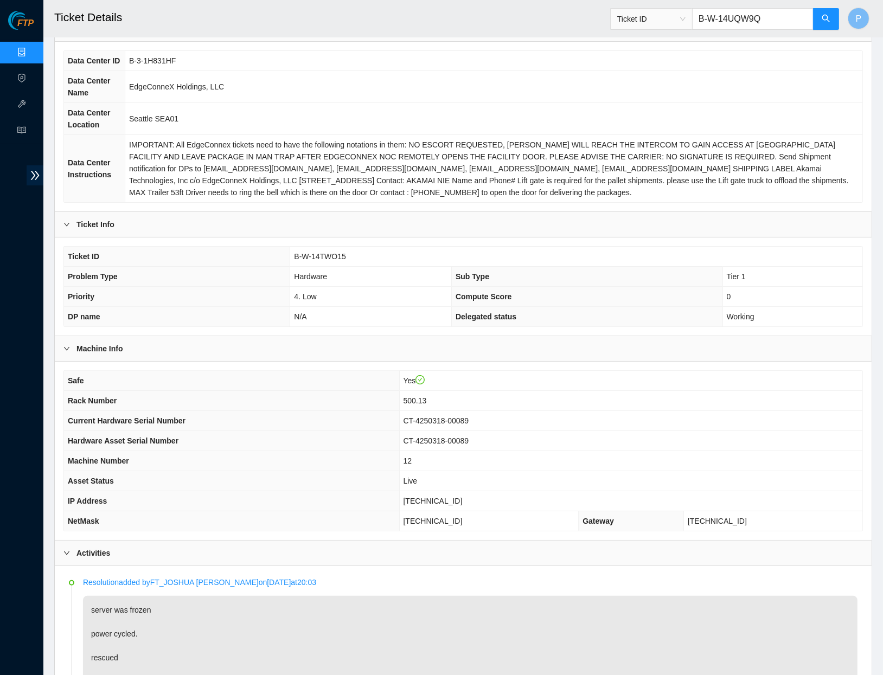
scroll to position [313, 0]
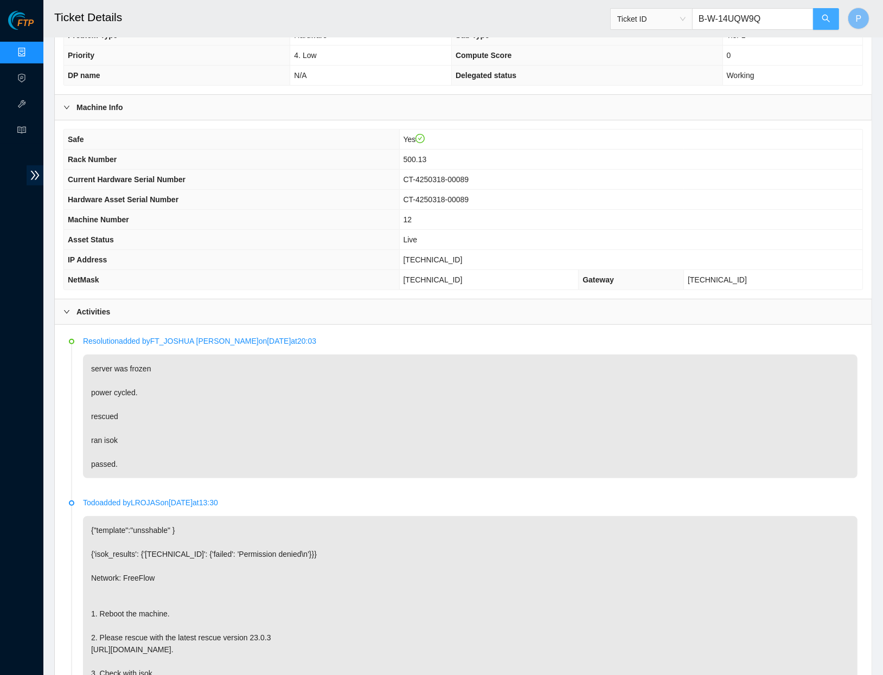
click at [819, 17] on button "button" at bounding box center [826, 19] width 26 height 22
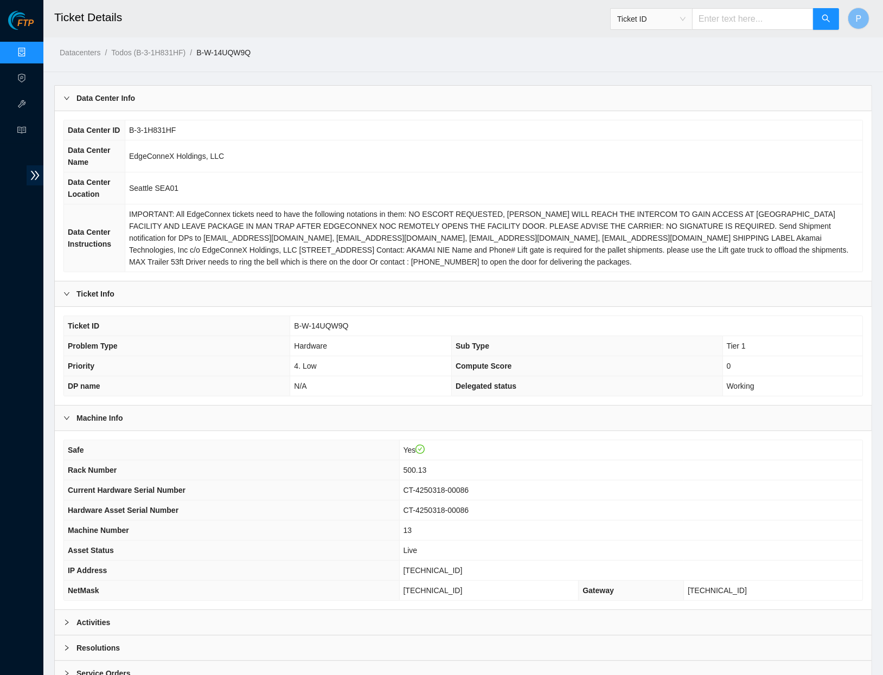
scroll to position [72, 0]
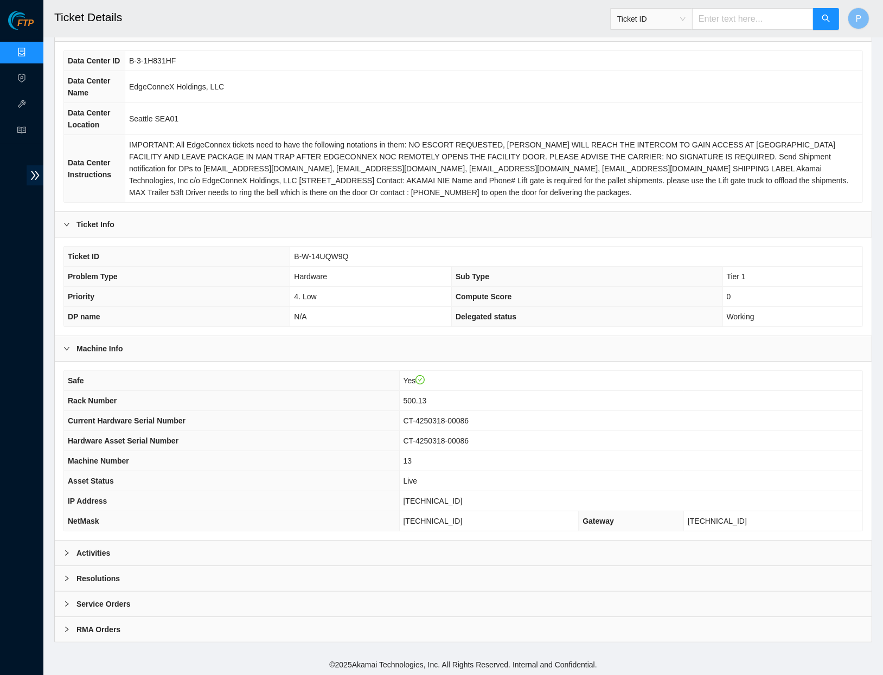
drag, startPoint x: 403, startPoint y: 551, endPoint x: 407, endPoint y: 540, distance: 11.7
click at [404, 551] on div "Activities" at bounding box center [463, 553] width 817 height 25
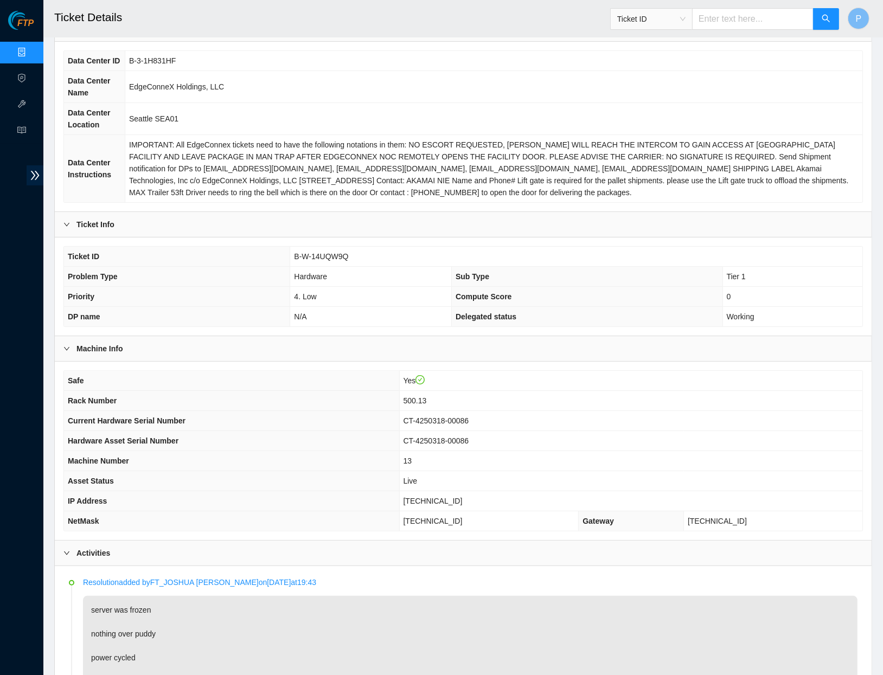
click at [31, 53] on link "Data Centers" at bounding box center [53, 52] width 44 height 9
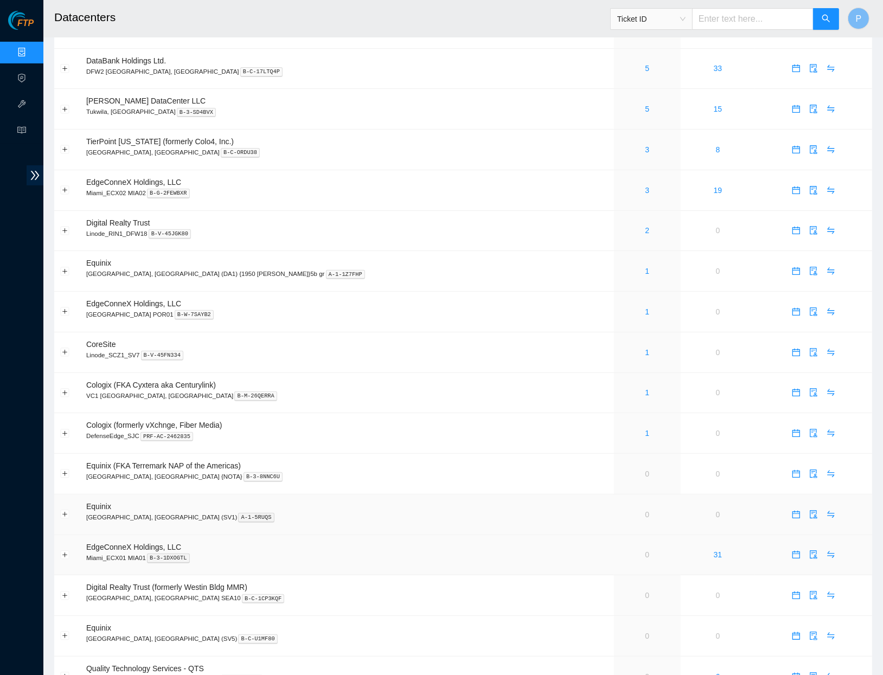
scroll to position [466, 0]
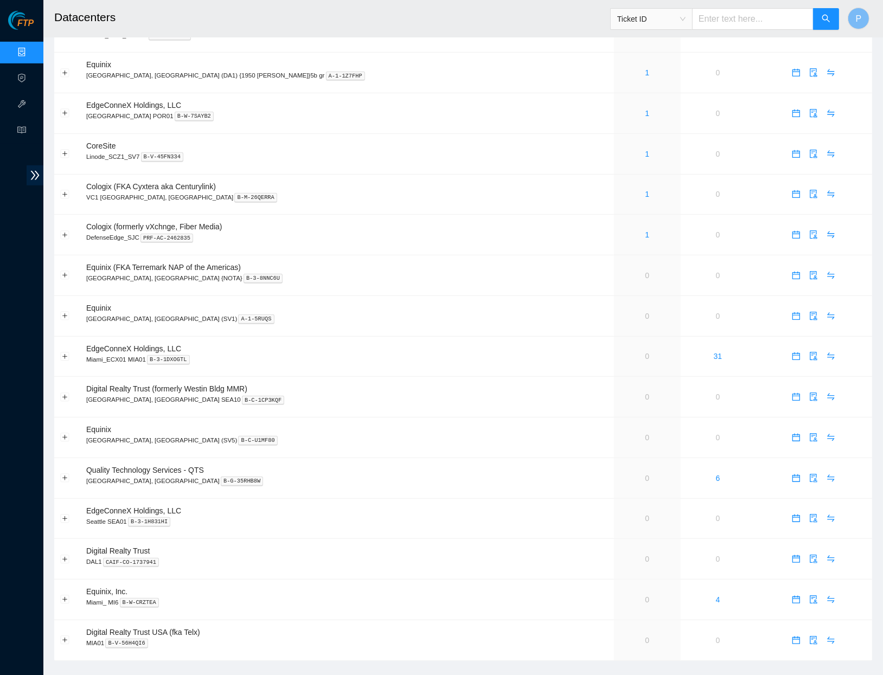
click at [696, 16] on input "text" at bounding box center [753, 19] width 122 height 22
paste input "B-W-1539CDN"
type input "B-W-1539CDN"
click at [829, 16] on icon "search" at bounding box center [826, 18] width 9 height 9
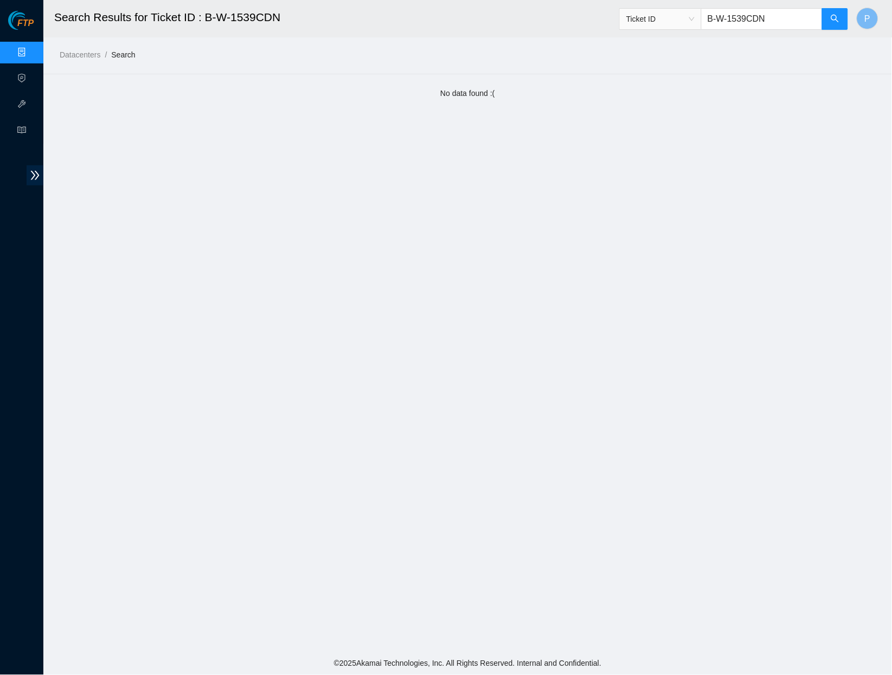
click at [750, 21] on input "B-W-1539CDN" at bounding box center [762, 19] width 122 height 22
paste input "4G3C2F"
click at [831, 23] on span "search" at bounding box center [835, 19] width 9 height 10
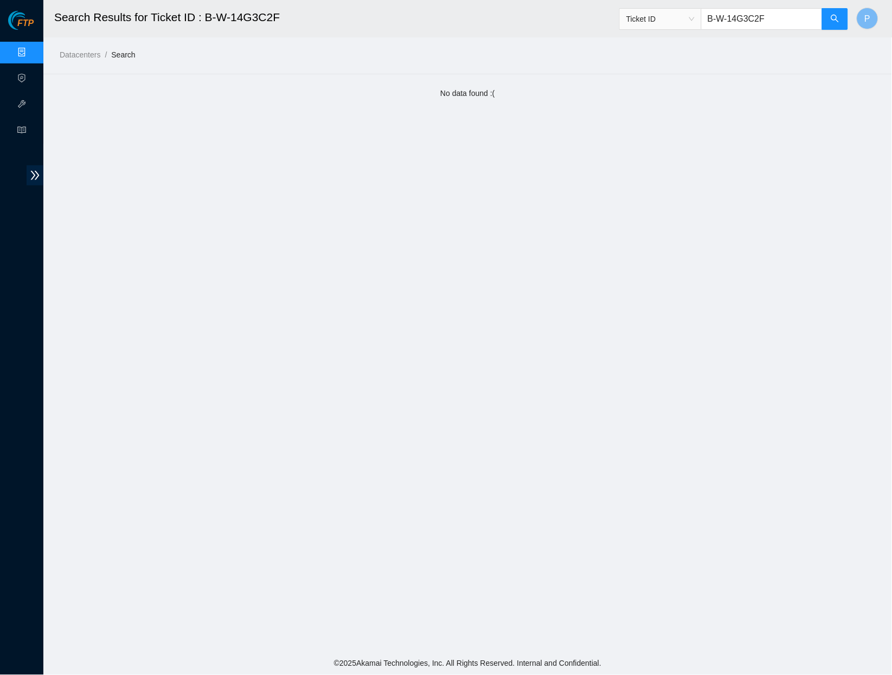
drag, startPoint x: 771, startPoint y: 17, endPoint x: 722, endPoint y: 16, distance: 48.8
click at [706, 8] on input "B-W-14G3C2F" at bounding box center [762, 19] width 122 height 22
type input "B-W-14G3C2F"
click at [31, 48] on link "Data Centers" at bounding box center [53, 52] width 44 height 9
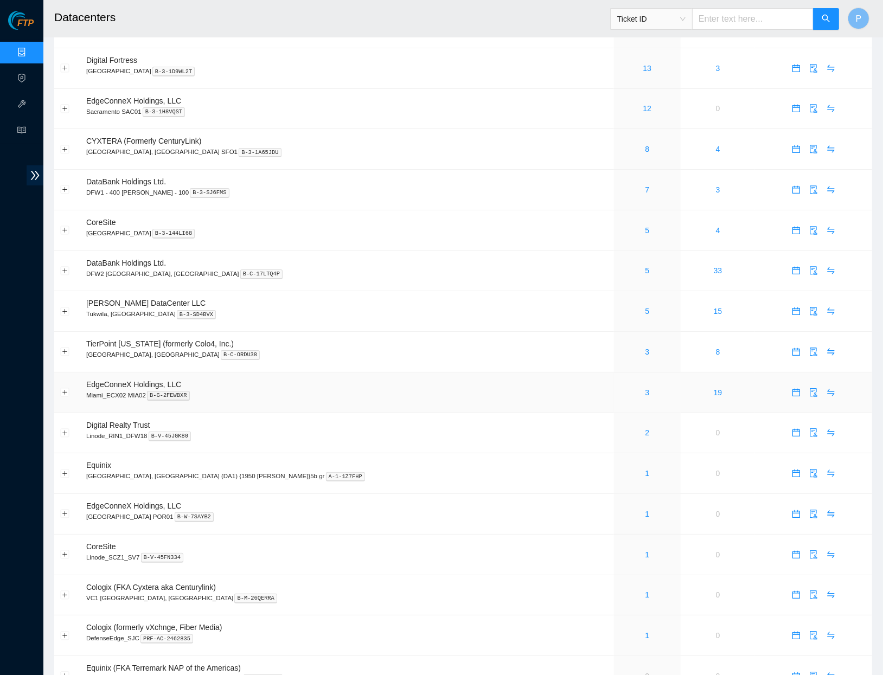
scroll to position [41, 0]
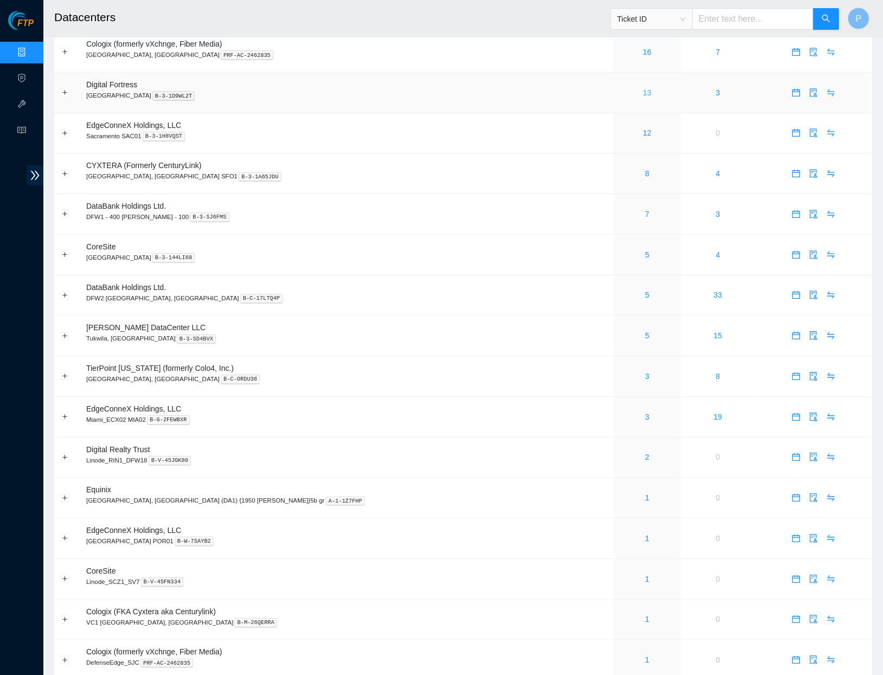
click at [643, 91] on link "13" at bounding box center [647, 92] width 9 height 9
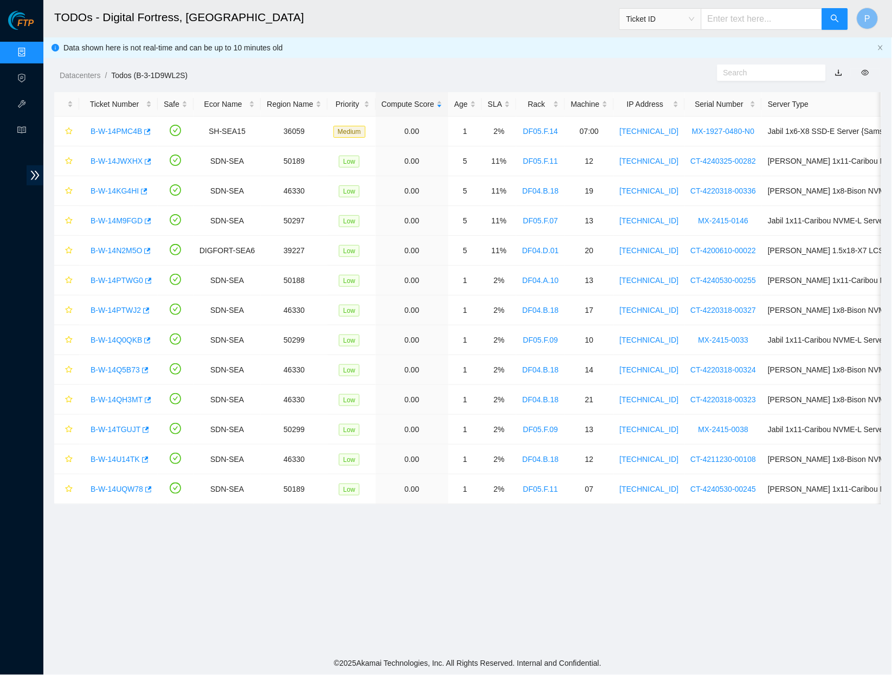
drag, startPoint x: 31, startPoint y: 48, endPoint x: 100, endPoint y: 53, distance: 68.5
click at [32, 48] on link "Data Centers" at bounding box center [53, 52] width 44 height 9
